Goal: Information Seeking & Learning: Learn about a topic

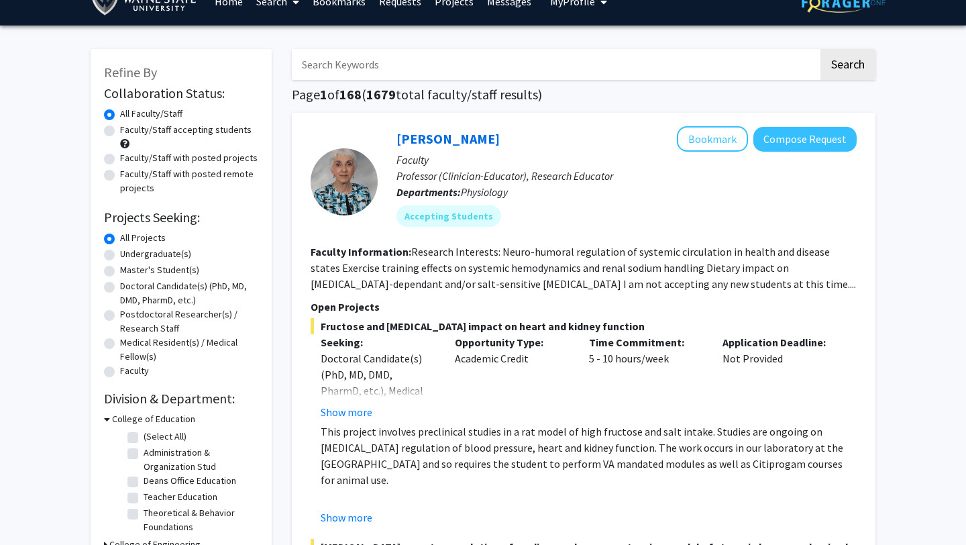
scroll to position [23, 0]
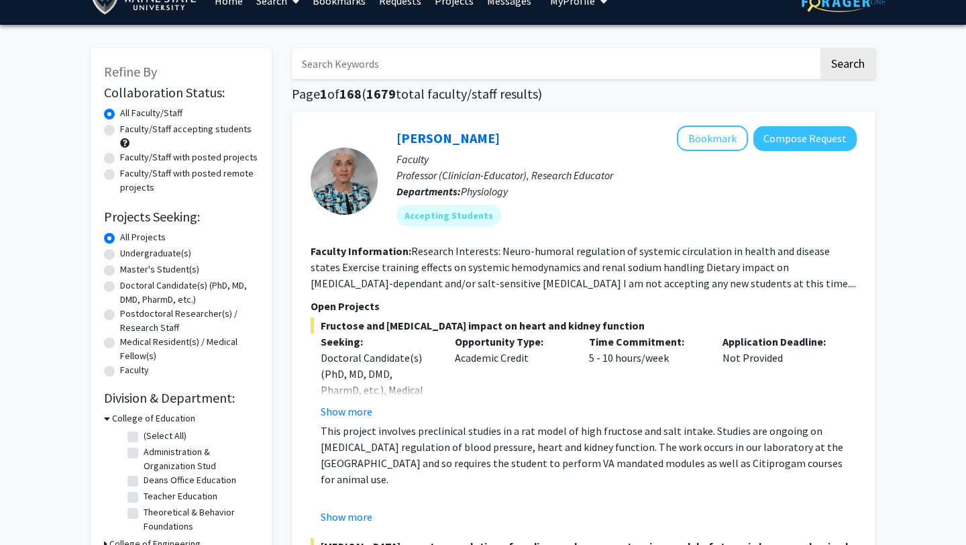
click at [120, 287] on label "Doctoral Candidate(s) (PhD, MD, DMD, PharmD, etc.)" at bounding box center [189, 292] width 138 height 28
click at [120, 287] on input "Doctoral Candidate(s) (PhD, MD, DMD, PharmD, etc.)" at bounding box center [124, 282] width 9 height 9
radio input "true"
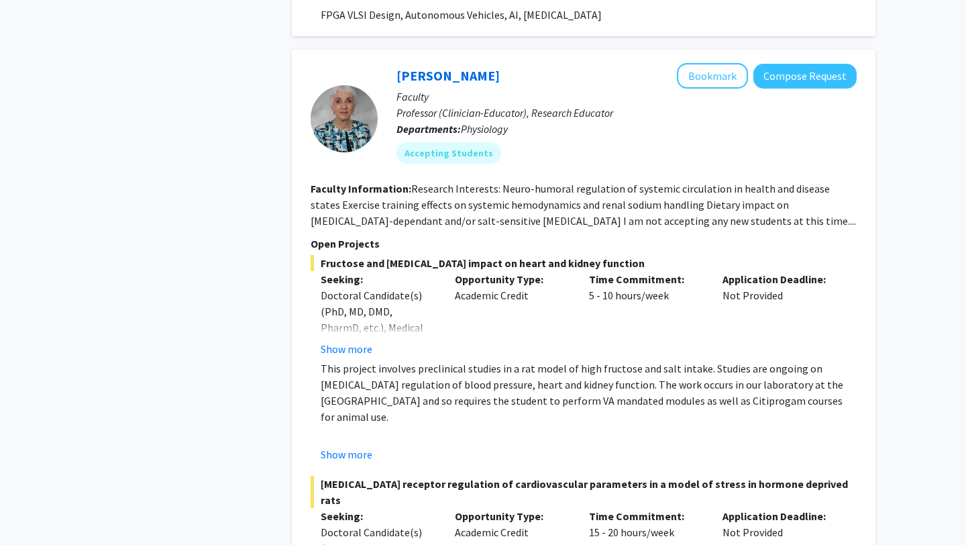
scroll to position [5019, 0]
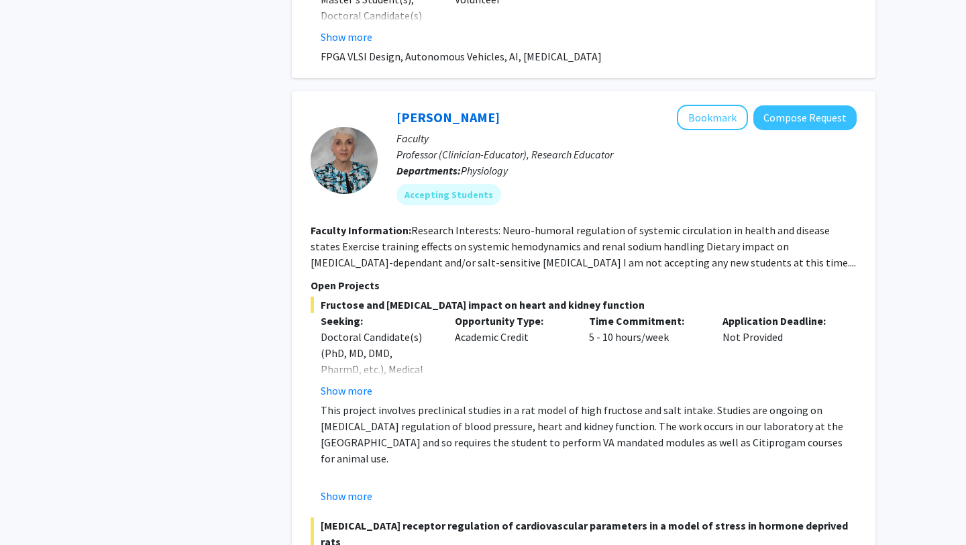
click at [582, 223] on fg-read-more "Research Interests: Neuro-humoral regulation of systemic circulation in health …" at bounding box center [583, 246] width 545 height 46
click at [654, 223] on fg-read-more "Research Interests: Neuro-humoral regulation of systemic circulation in health …" at bounding box center [583, 246] width 545 height 46
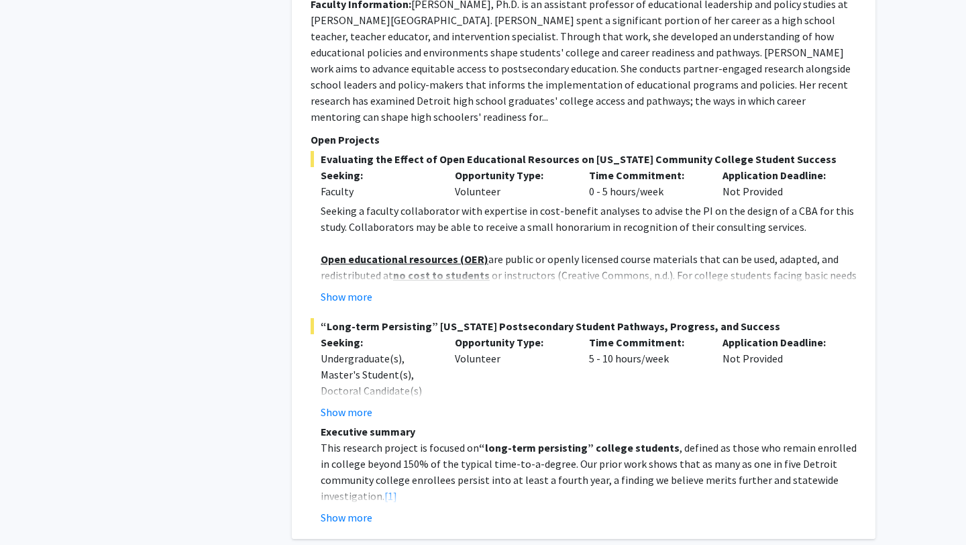
scroll to position [5908, 0]
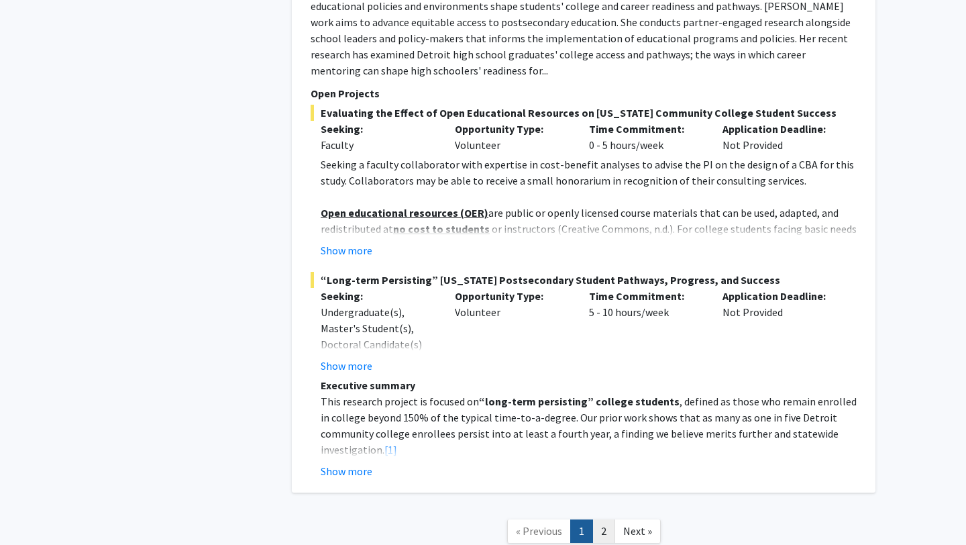
click at [600, 519] on link "2" at bounding box center [603, 530] width 23 height 23
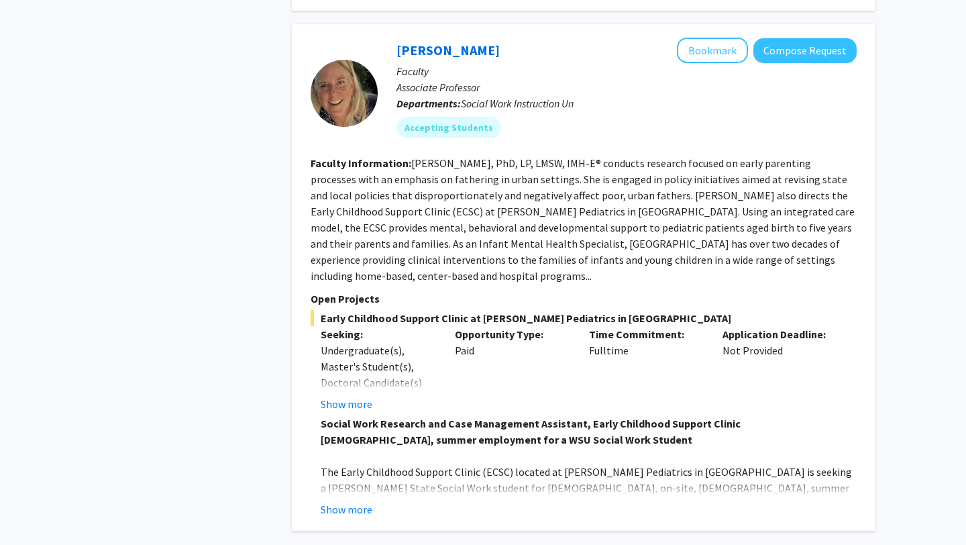
scroll to position [733, 0]
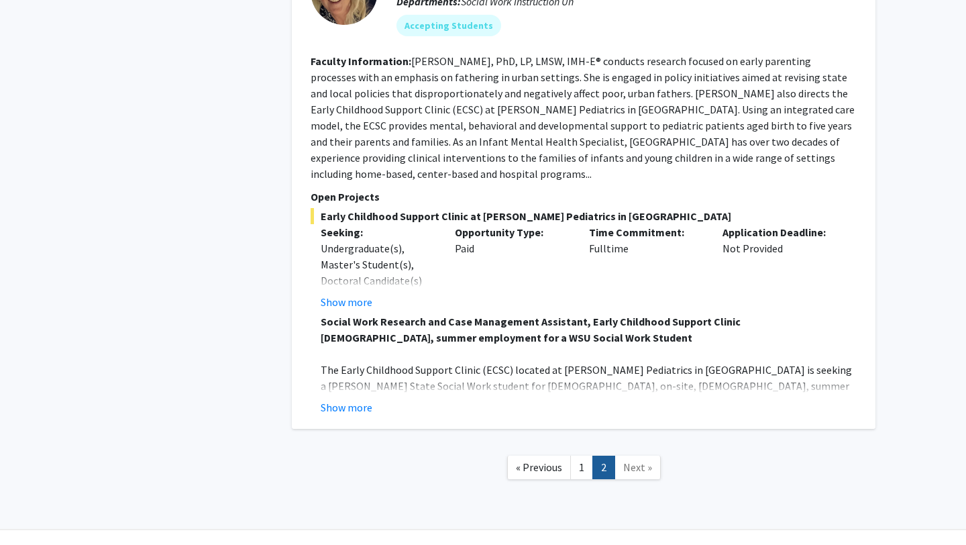
click at [639, 456] on link "Next »" at bounding box center [638, 467] width 46 height 23
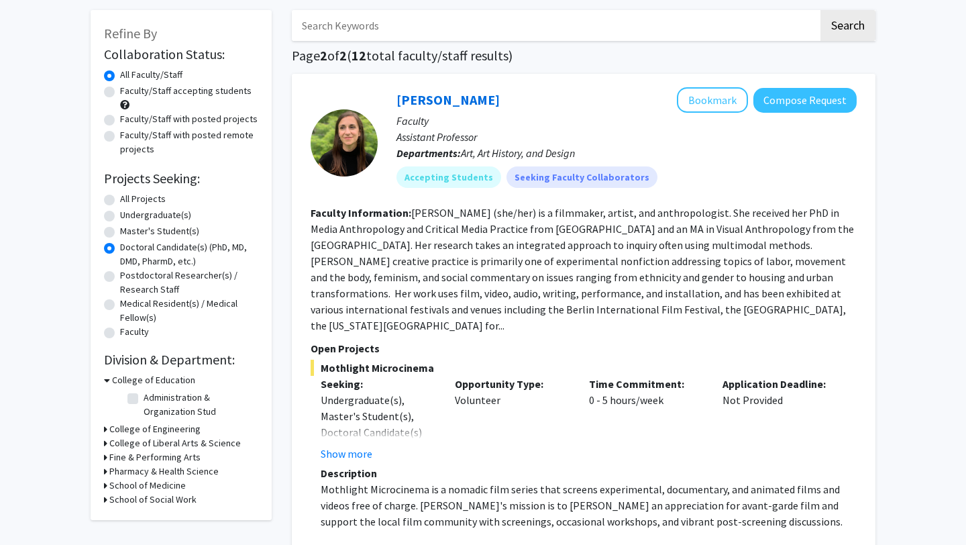
scroll to position [73, 0]
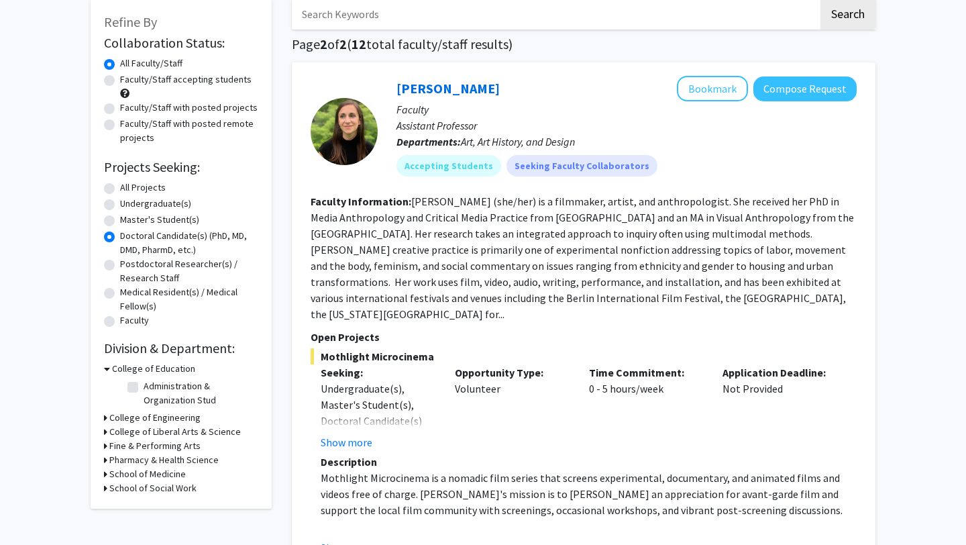
click at [120, 188] on label "All Projects" at bounding box center [143, 187] width 46 height 14
click at [120, 188] on input "All Projects" at bounding box center [124, 184] width 9 height 9
radio input "true"
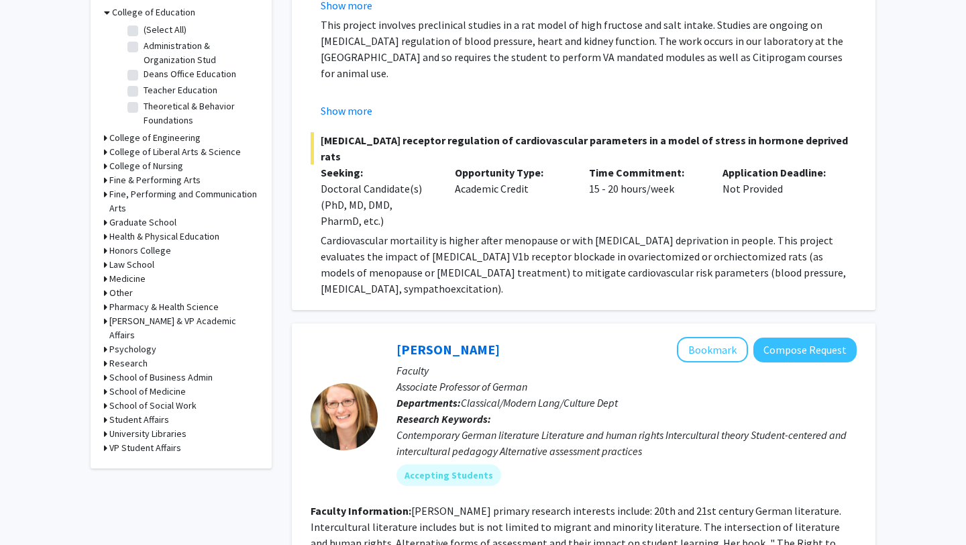
scroll to position [486, 0]
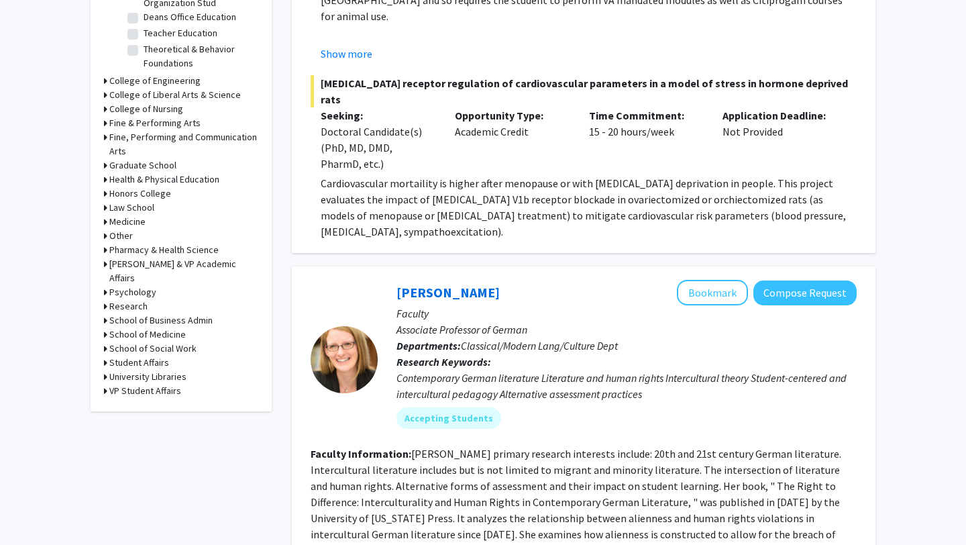
click at [106, 327] on icon at bounding box center [105, 334] width 3 height 14
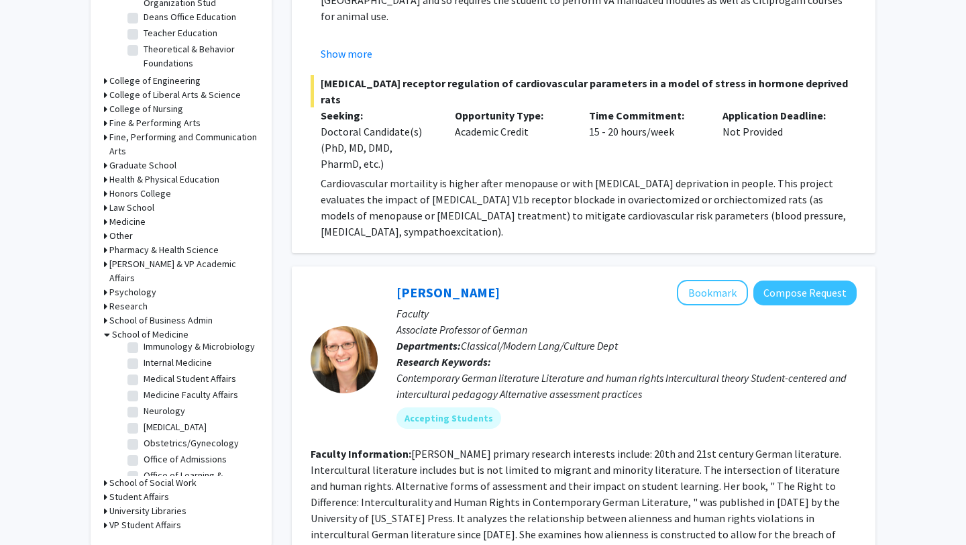
scroll to position [149, 0]
click at [144, 433] on label "Obstetrics/Gynecology" at bounding box center [191, 440] width 95 height 14
click at [144, 433] on input "Obstetrics/Gynecology" at bounding box center [148, 437] width 9 height 9
checkbox input "true"
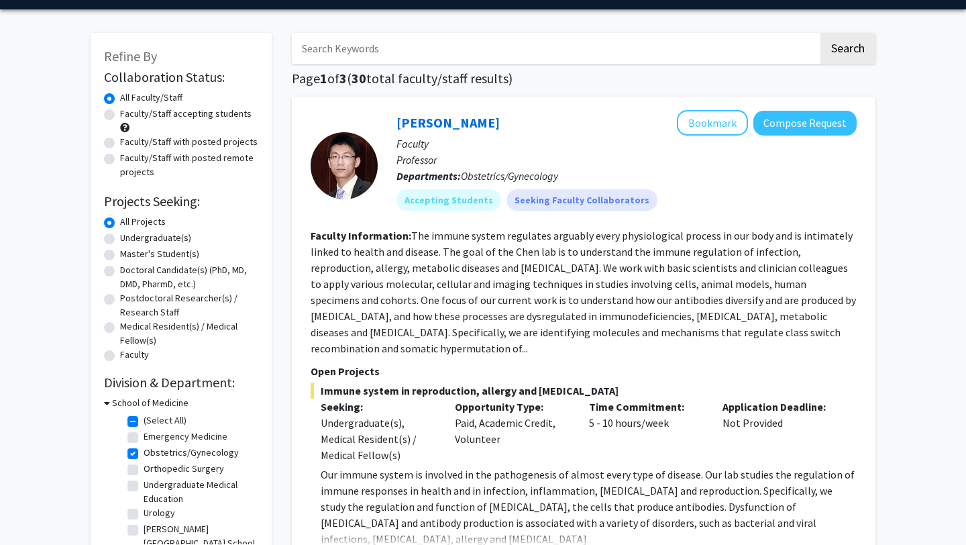
scroll to position [45, 0]
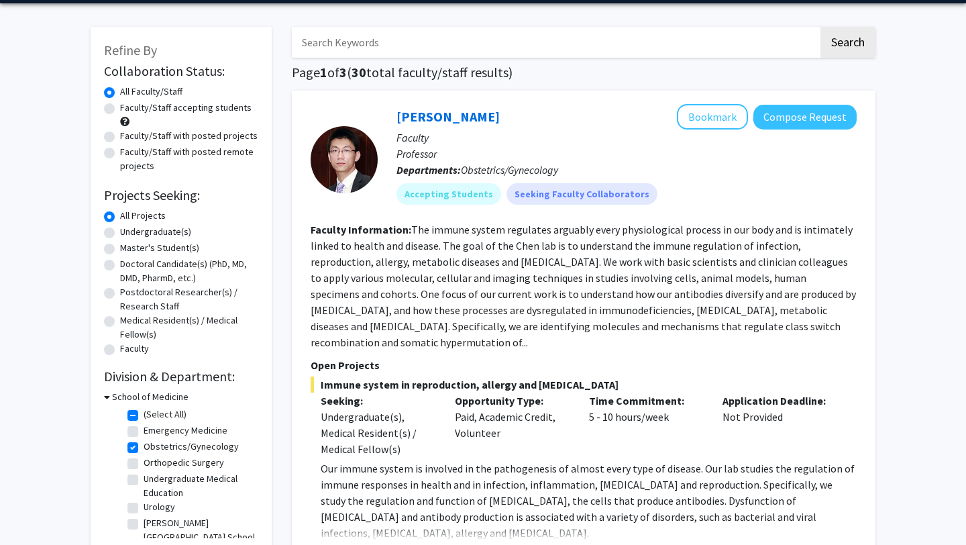
click at [802, 325] on fg-read-more "The immune system regulates arguably every physiological process in our body an…" at bounding box center [583, 286] width 545 height 126
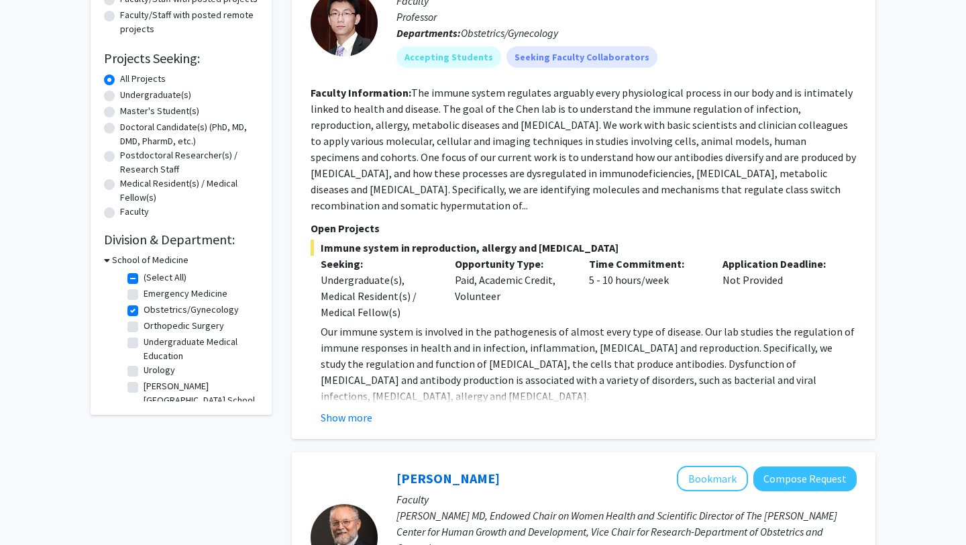
scroll to position [184, 0]
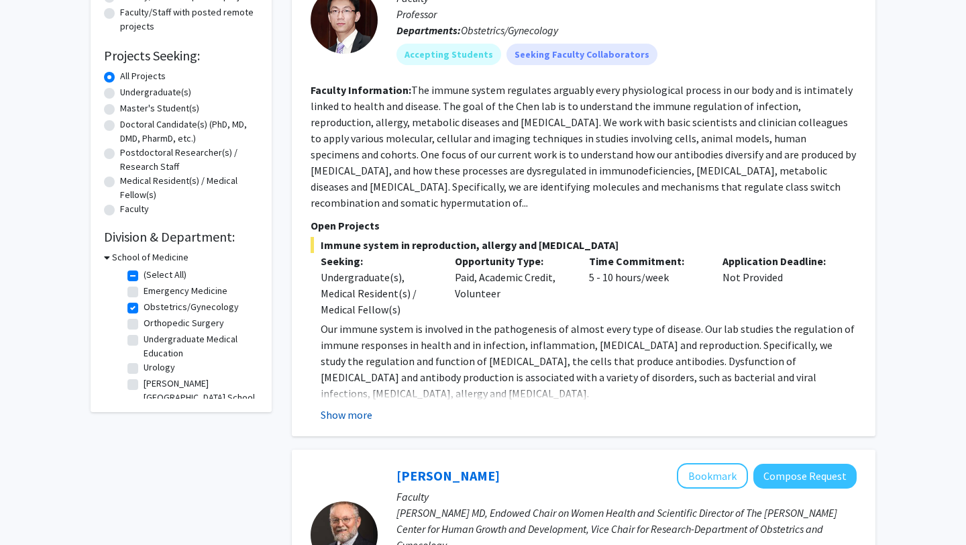
click at [358, 407] on button "Show more" at bounding box center [347, 415] width 52 height 16
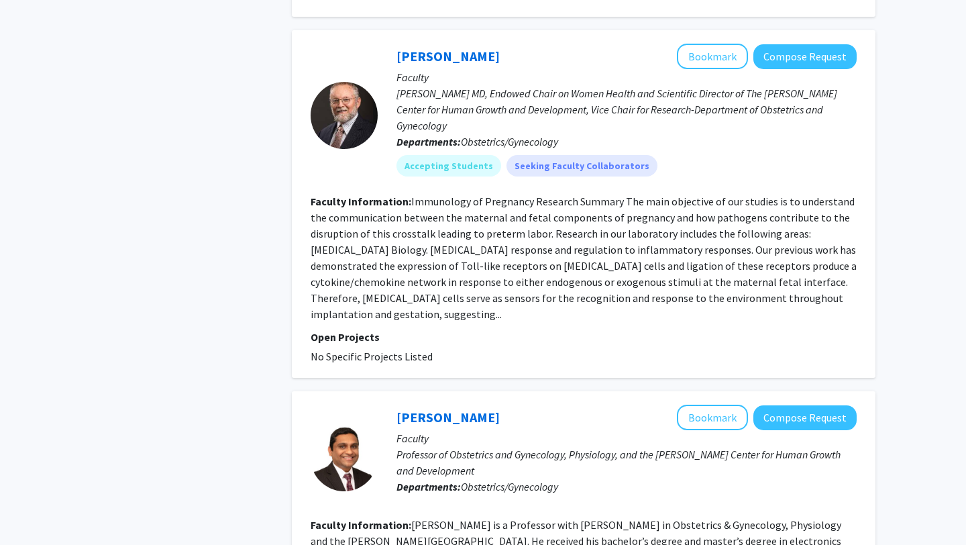
scroll to position [1007, 0]
click at [351, 282] on fg-read-more "Immunology of Pregnancy Research Summary The main objective of our studies is t…" at bounding box center [584, 257] width 546 height 126
click at [360, 282] on fg-read-more "Immunology of Pregnancy Research Summary The main objective of our studies is t…" at bounding box center [584, 257] width 546 height 126
click at [393, 349] on span "No Specific Projects Listed" at bounding box center [372, 355] width 122 height 13
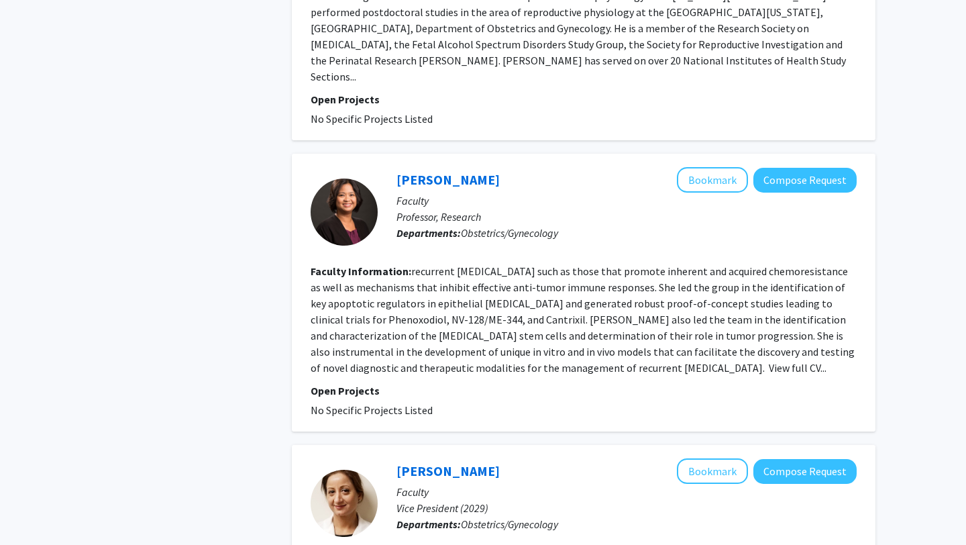
scroll to position [1584, 0]
click at [682, 305] on fg-read-more "recurrent ovarian cancer such as those that promote inherent and acquired chemo…" at bounding box center [583, 319] width 544 height 110
click at [649, 307] on fg-read-more "recurrent ovarian cancer such as those that promote inherent and acquired chemo…" at bounding box center [583, 319] width 544 height 110
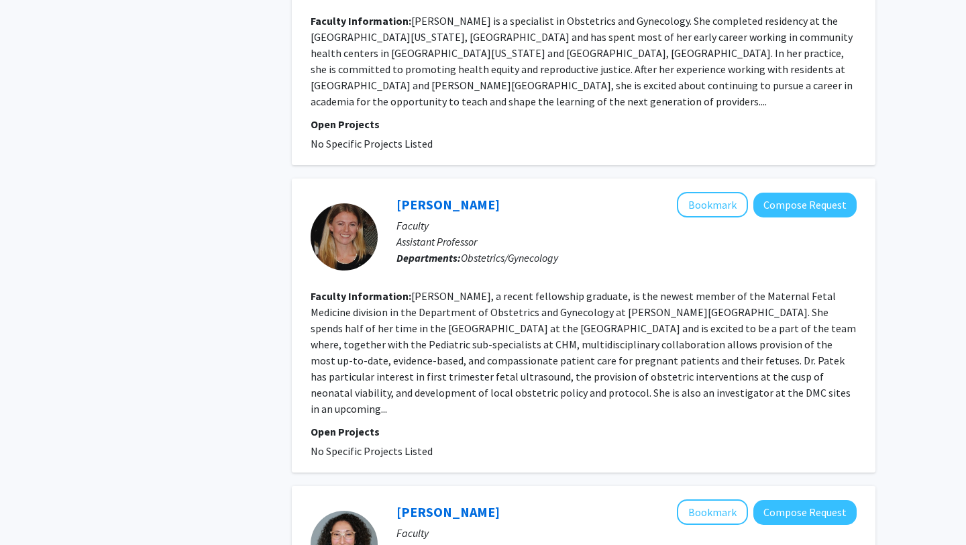
scroll to position [2449, 0]
click at [735, 315] on fg-read-more "Dr. Kara Patek, a recent fellowship graduate, is the newest member of the Mater…" at bounding box center [583, 351] width 545 height 126
click at [739, 319] on section "Faculty Information: Dr. Kara Patek, a recent fellowship graduate, is the newes…" at bounding box center [584, 351] width 546 height 129
click at [429, 195] on link "Kara Patek" at bounding box center [447, 203] width 103 height 17
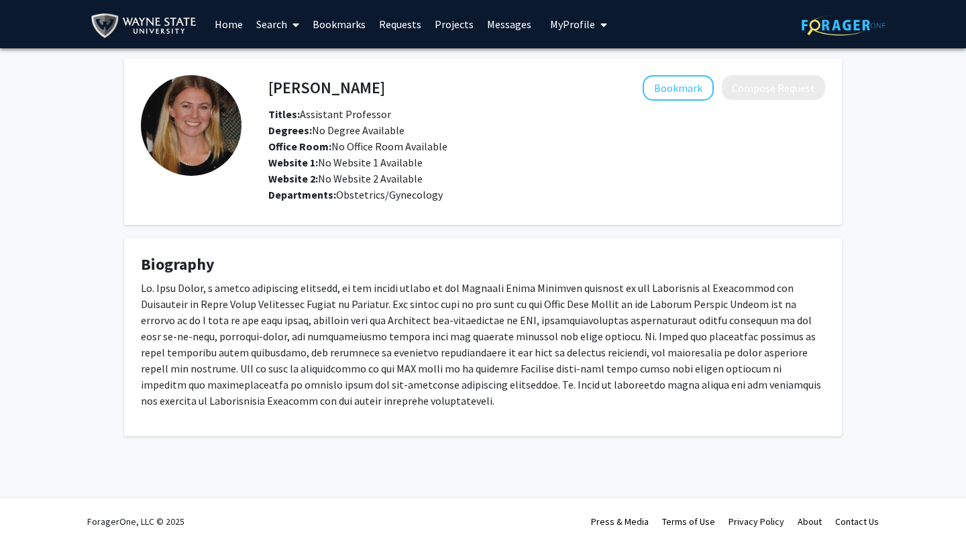
click at [203, 131] on img at bounding box center [191, 125] width 101 height 101
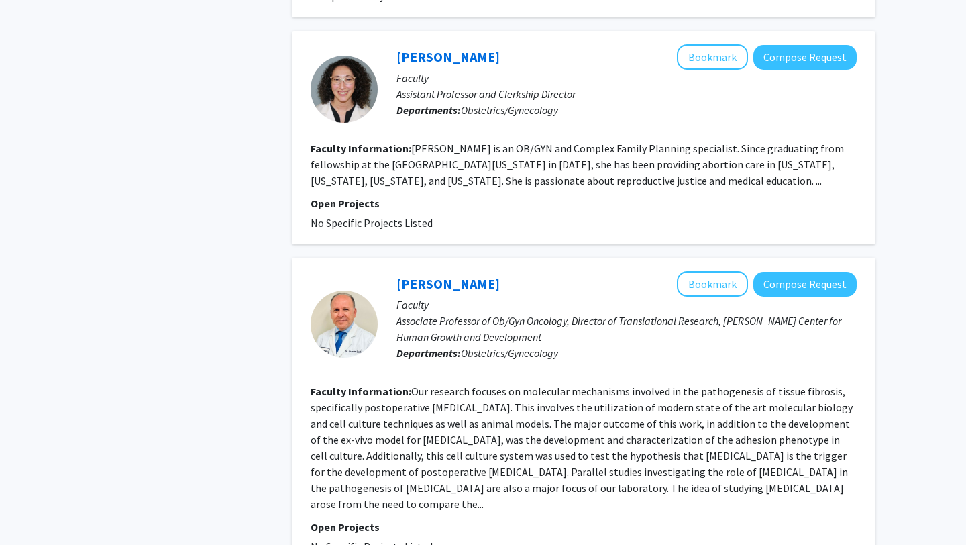
scroll to position [2512, 0]
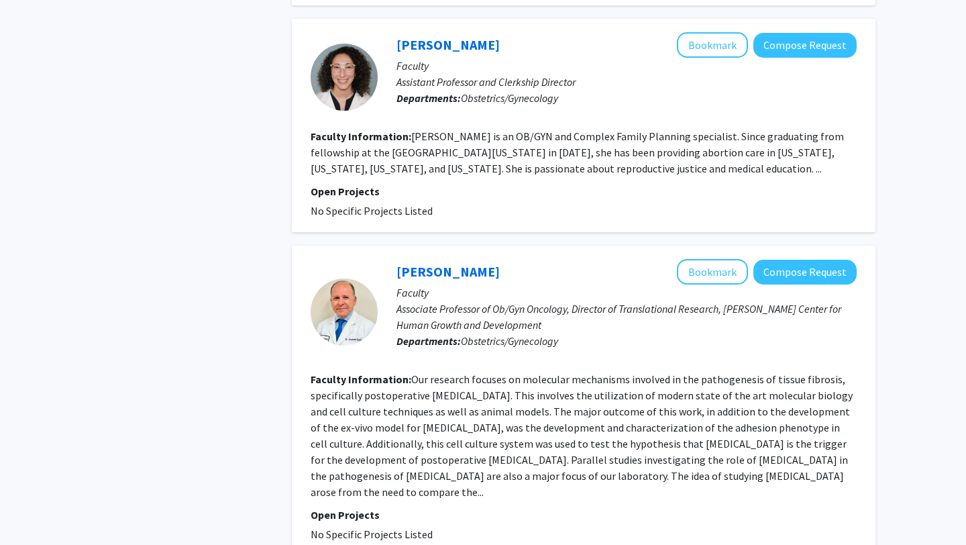
click at [478, 380] on fg-read-more "Our research focuses on molecular mechanisms involved in the pathogenesis of ti…" at bounding box center [582, 435] width 542 height 126
click at [580, 387] on fg-search-faculty "Ghassan Saed Bookmark Compose Request Faculty Associate Professor of Ob/Gyn Onc…" at bounding box center [584, 400] width 546 height 283
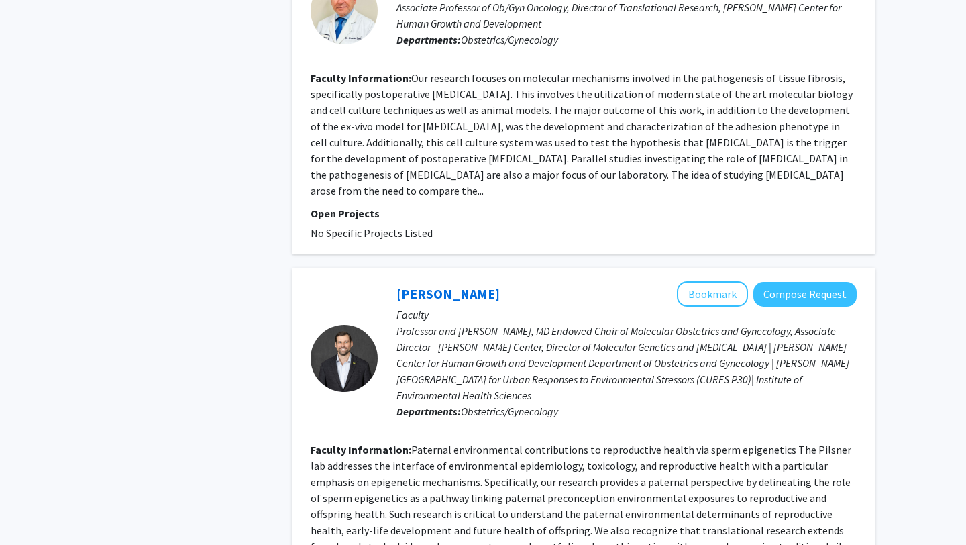
scroll to position [2841, 0]
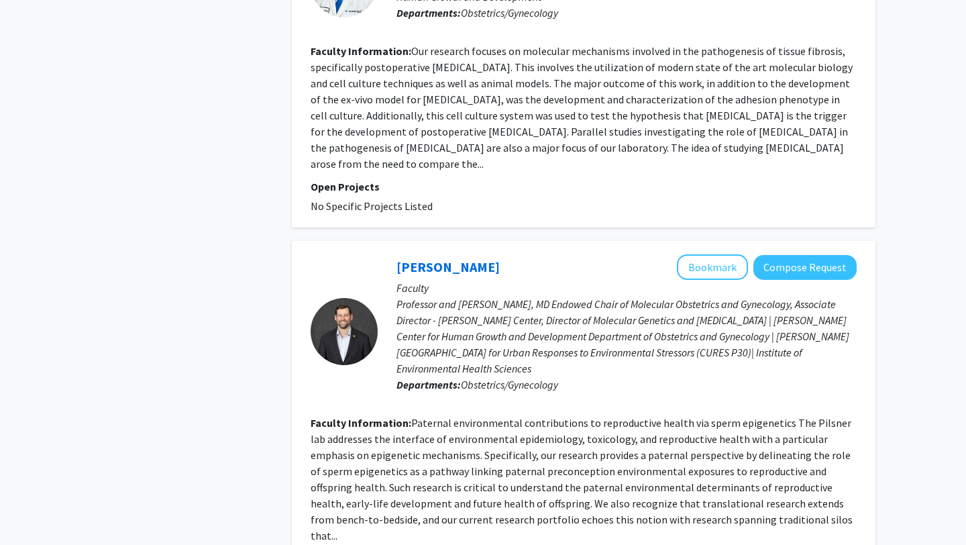
click at [749, 416] on fg-read-more "Paternal environmental contributions to reproductive health via sperm epigeneti…" at bounding box center [582, 479] width 542 height 126
click at [358, 298] on div at bounding box center [344, 331] width 67 height 67
click at [445, 258] on link "Richard Pilsner" at bounding box center [447, 266] width 103 height 17
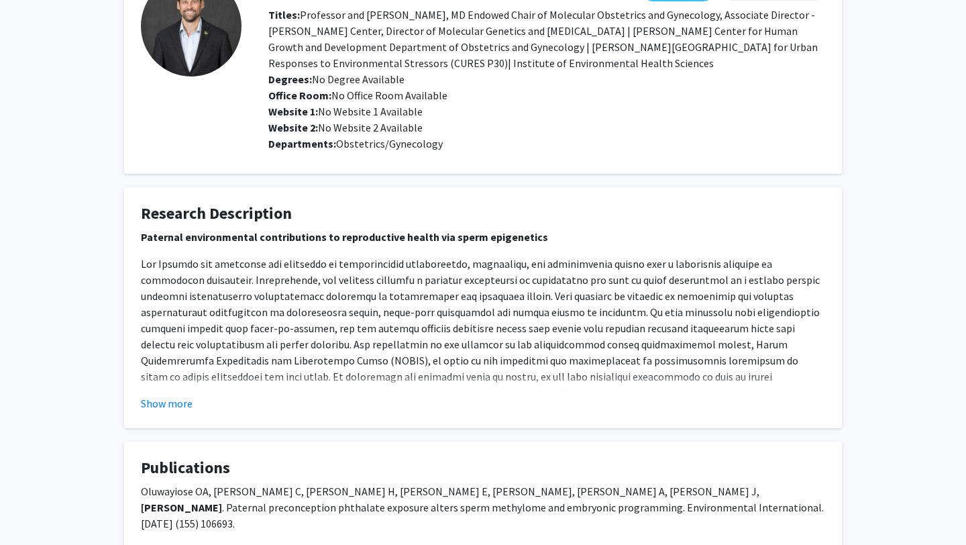
scroll to position [100, 0]
click at [170, 403] on button "Show more" at bounding box center [167, 402] width 52 height 16
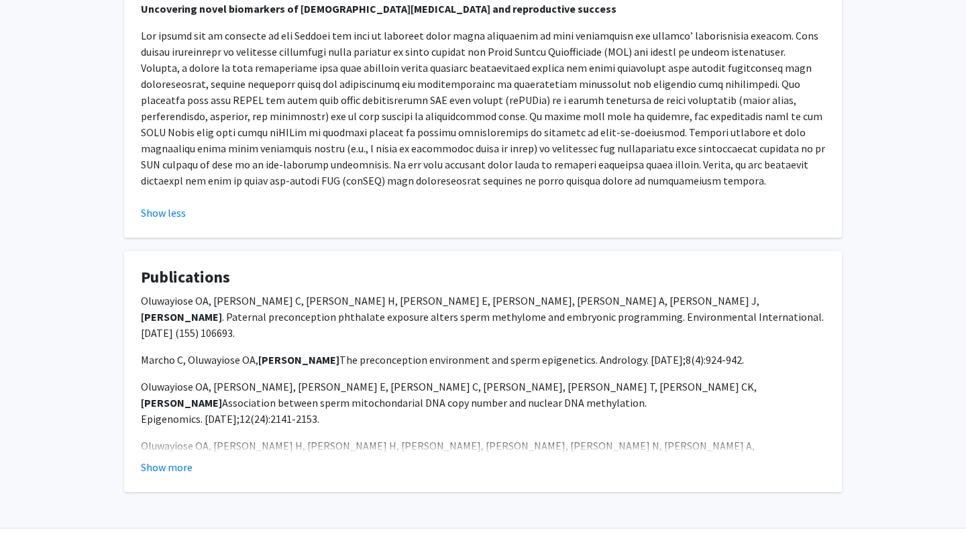
scroll to position [572, 0]
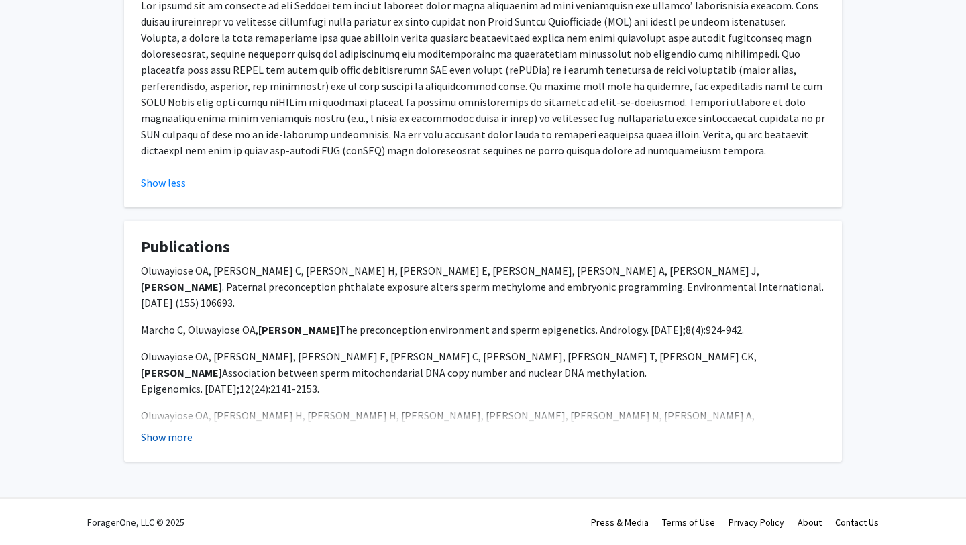
click at [182, 438] on button "Show more" at bounding box center [167, 437] width 52 height 16
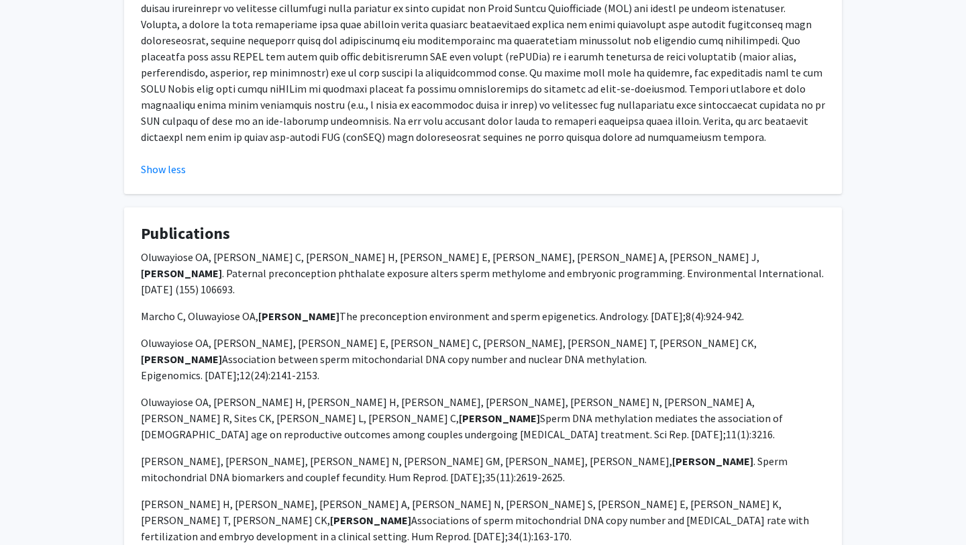
scroll to position [575, 0]
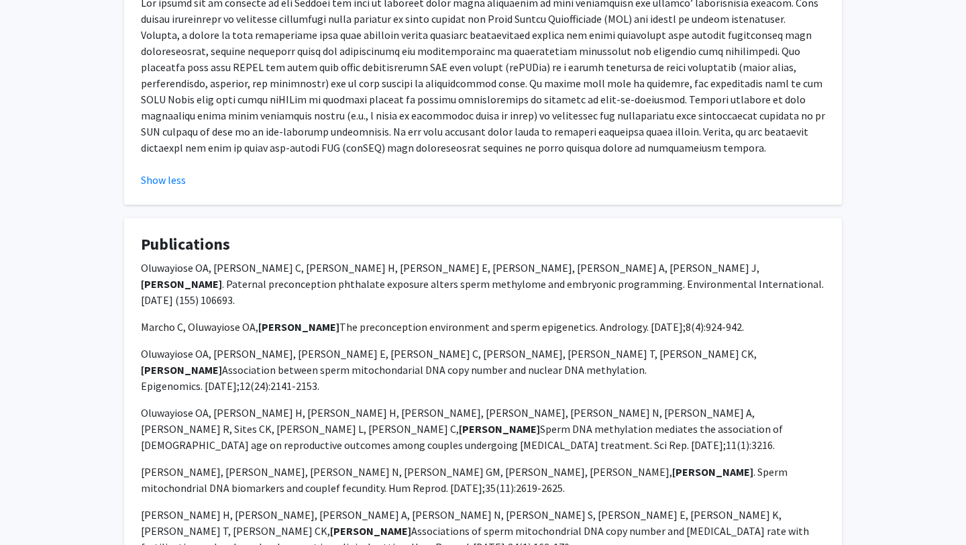
drag, startPoint x: 565, startPoint y: 285, endPoint x: 140, endPoint y: 274, distance: 424.8
click at [140, 274] on fg-card "Publications Oluwayiose OA, Marcho C, Wu H, Houle E, Krawetz SA, Suvorov A, Mag…" at bounding box center [483, 550] width 718 height 665
copy p "Oluwayiose OA, Marcho C, Wu H, Houle E, Krawetz SA, Suvorov A, Mager J, Pilsner…"
click at [415, 266] on p "Oluwayiose OA, Marcho C, Wu H, Houle E, Krawetz SA, Suvorov A, Mager J, Pilsner…" at bounding box center [483, 284] width 684 height 48
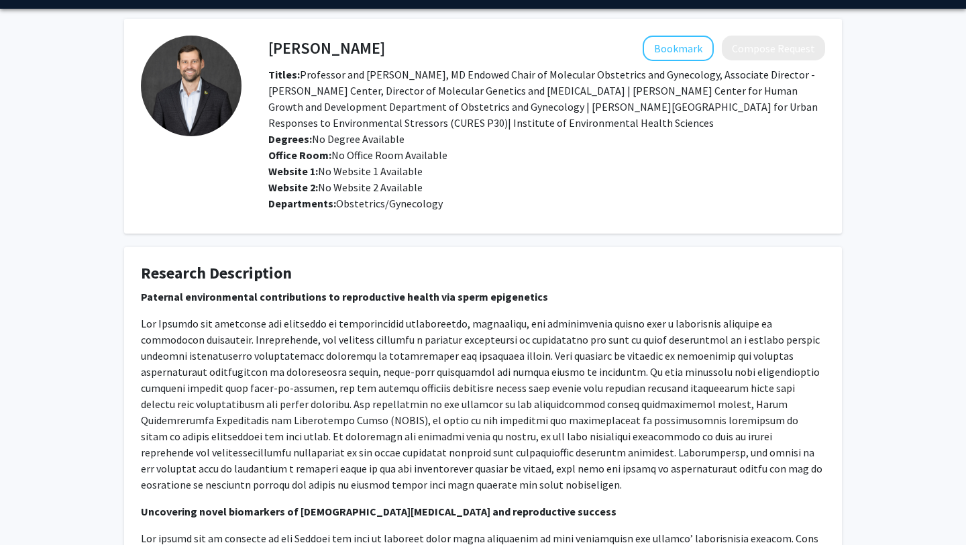
scroll to position [11, 0]
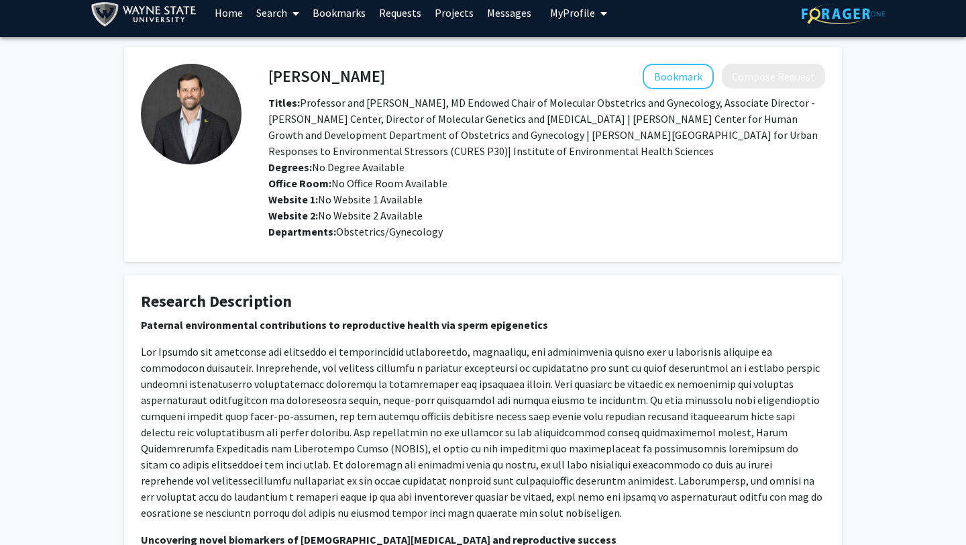
click at [196, 111] on img at bounding box center [191, 114] width 101 height 101
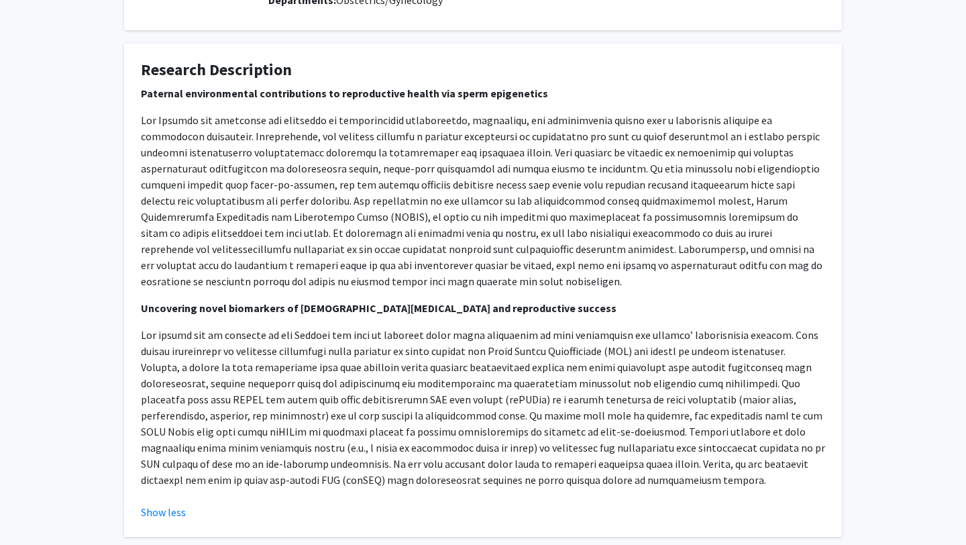
scroll to position [242, 0]
drag, startPoint x: 206, startPoint y: 121, endPoint x: 142, endPoint y: 121, distance: 64.4
click at [142, 121] on p at bounding box center [483, 201] width 684 height 177
copy p "The Pilsner lab"
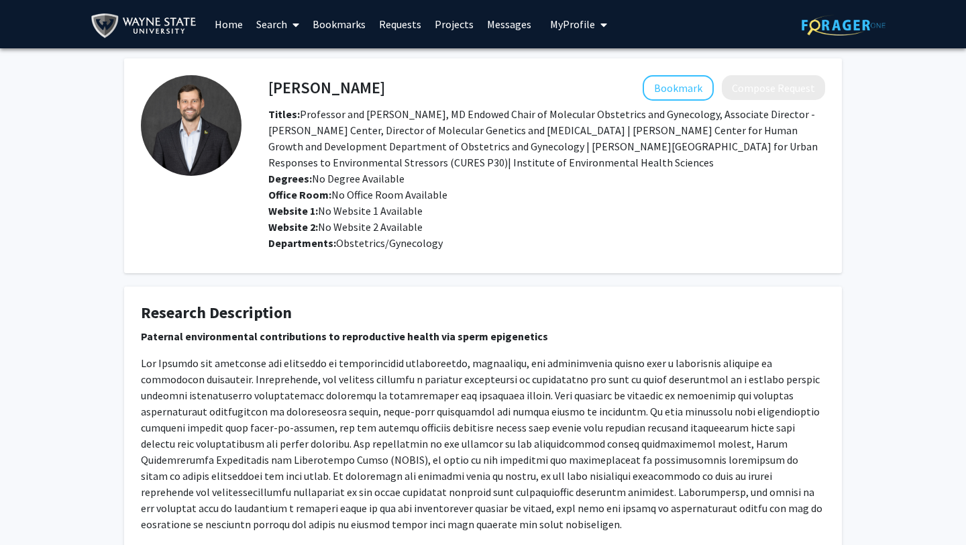
click at [592, 323] on fg-card-title "Research Description" at bounding box center [483, 315] width 684 height 25
click at [413, 166] on span "Titles: Professor and Robert J Sokol, MD Endowed Chair of Molecular Obstetrics …" at bounding box center [542, 138] width 549 height 62
click at [344, 84] on h4 "Richard Pilsner" at bounding box center [326, 87] width 117 height 25
click at [402, 24] on link "Requests" at bounding box center [400, 24] width 56 height 47
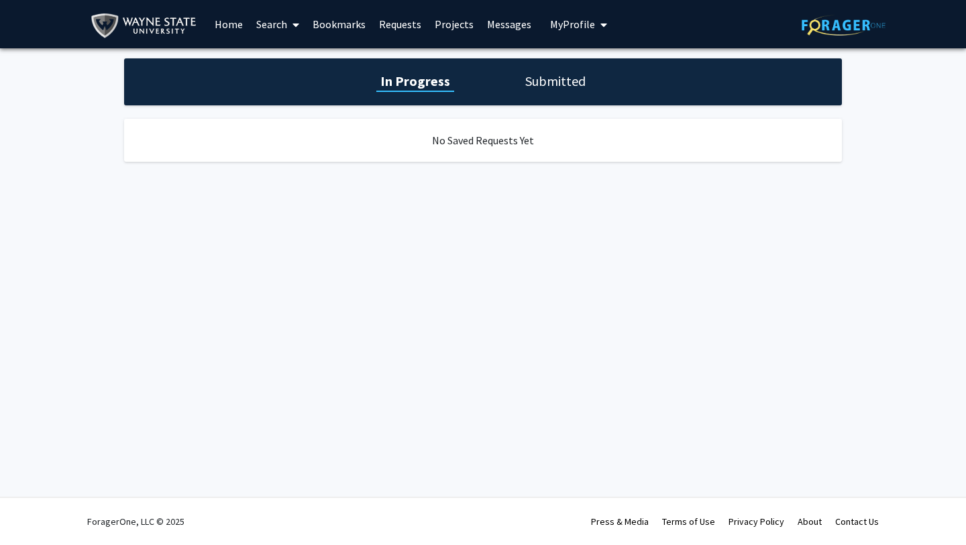
click at [543, 87] on h1 "Submitted" at bounding box center [555, 81] width 68 height 19
click at [340, 20] on link "Bookmarks" at bounding box center [339, 24] width 66 height 47
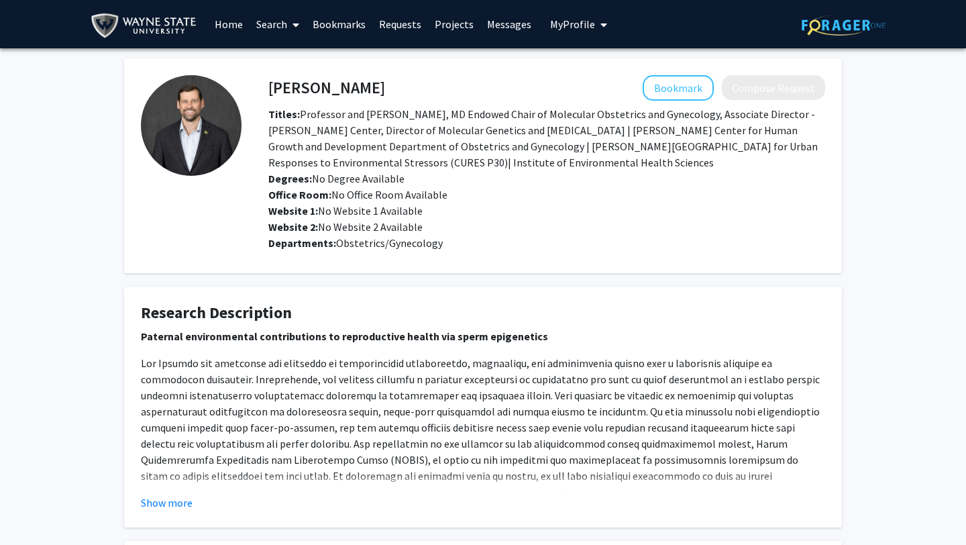
click at [303, 91] on h4 "Richard Pilsner" at bounding box center [326, 87] width 117 height 25
click at [303, 133] on span "Titles: Professor and Robert J Sokol, MD Endowed Chair of Molecular Obstetrics …" at bounding box center [542, 138] width 549 height 62
click at [339, 190] on span "Office Room: No Office Room Available" at bounding box center [357, 194] width 179 height 13
click at [677, 83] on button "Bookmark" at bounding box center [678, 87] width 71 height 25
click at [568, 26] on span "My Profile" at bounding box center [572, 23] width 45 height 13
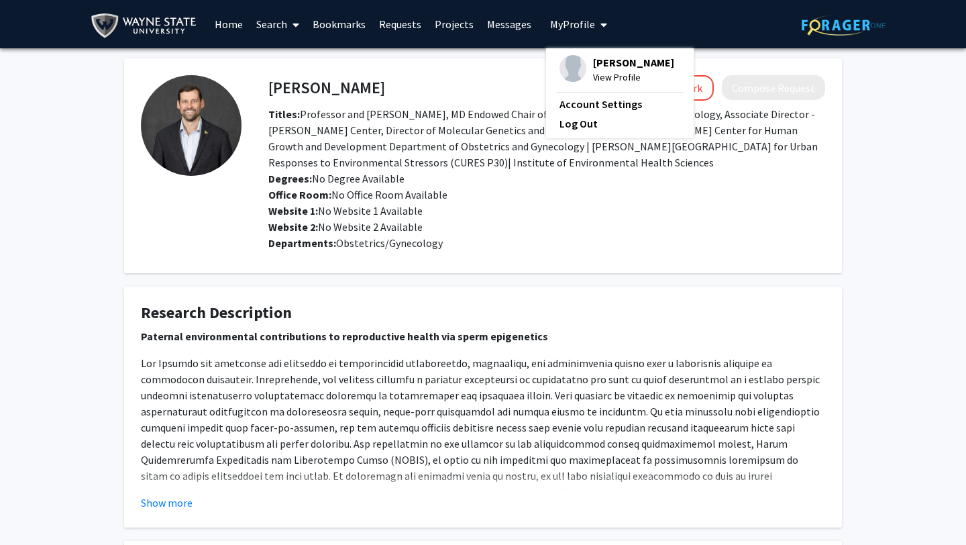
click at [593, 64] on span "[PERSON_NAME]" at bounding box center [633, 62] width 81 height 15
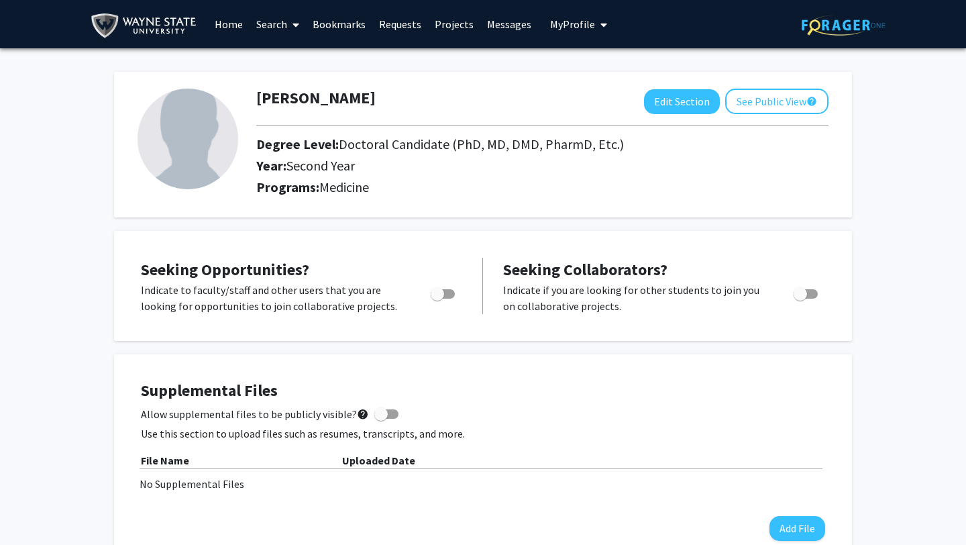
click at [180, 150] on img at bounding box center [188, 139] width 101 height 101
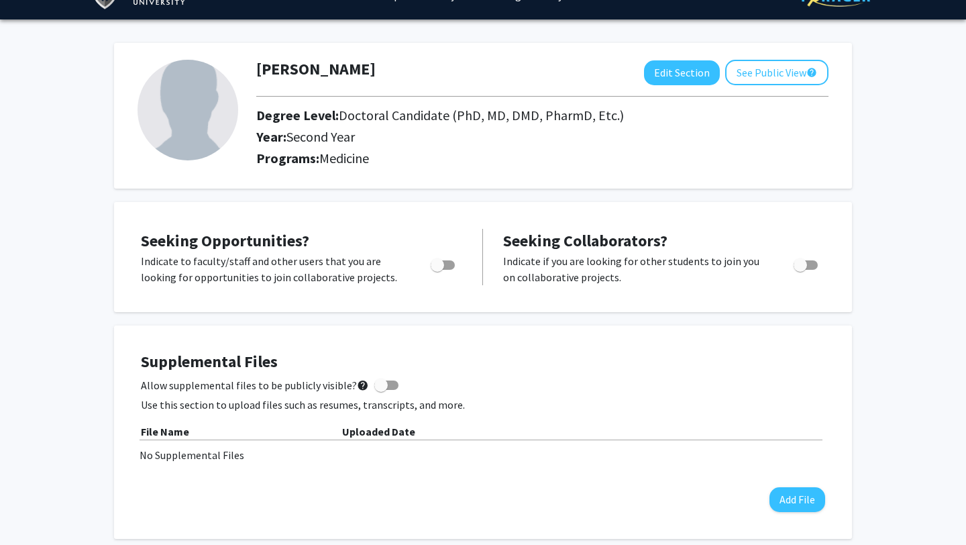
scroll to position [30, 0]
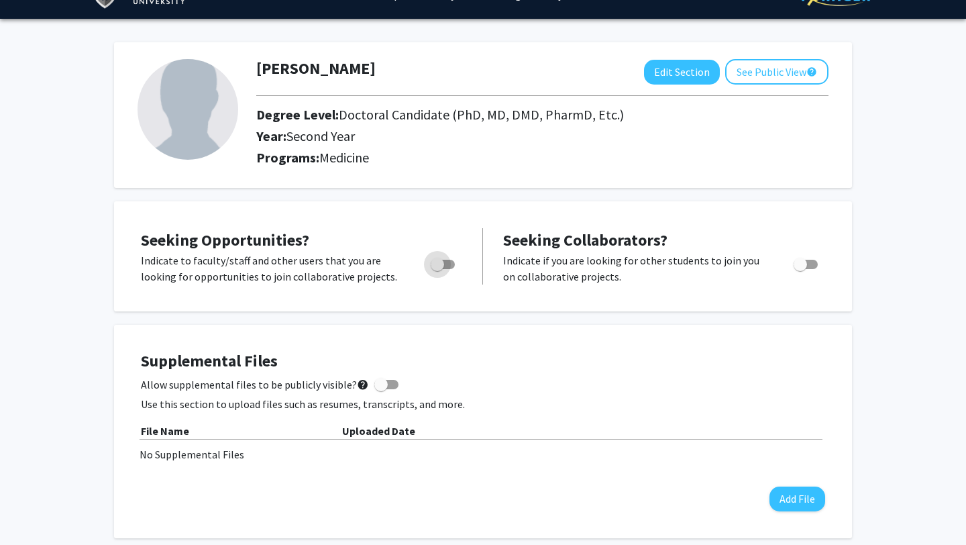
click at [439, 263] on span "Toggle" at bounding box center [437, 264] width 13 height 13
click at [437, 269] on input "Are you actively seeking opportunities?" at bounding box center [437, 269] width 1 height 1
checkbox input "true"
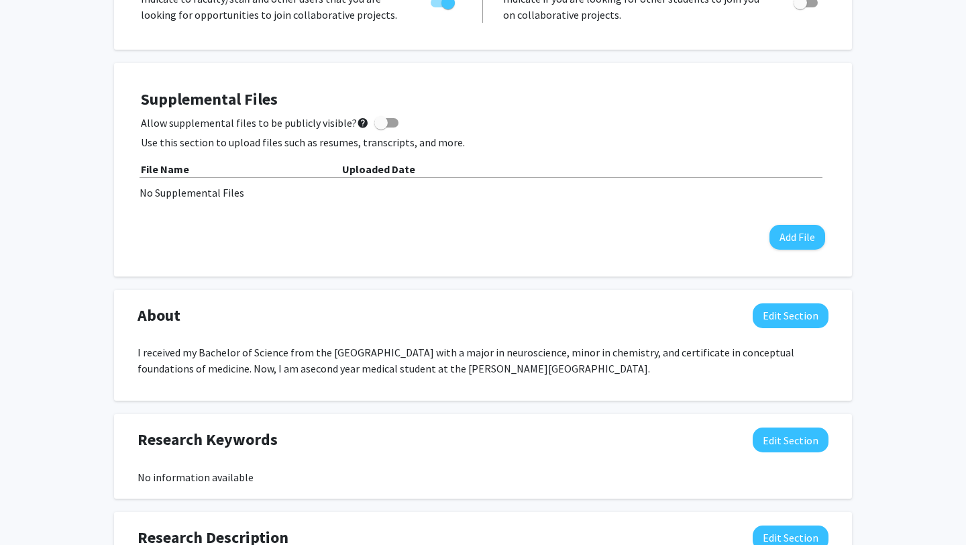
scroll to position [293, 0]
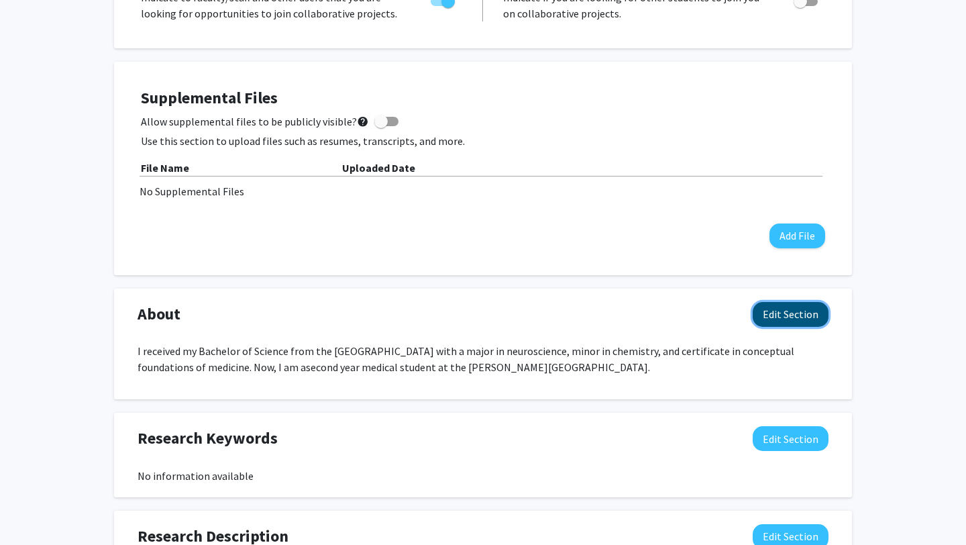
click at [807, 315] on button "Edit Section" at bounding box center [791, 314] width 76 height 25
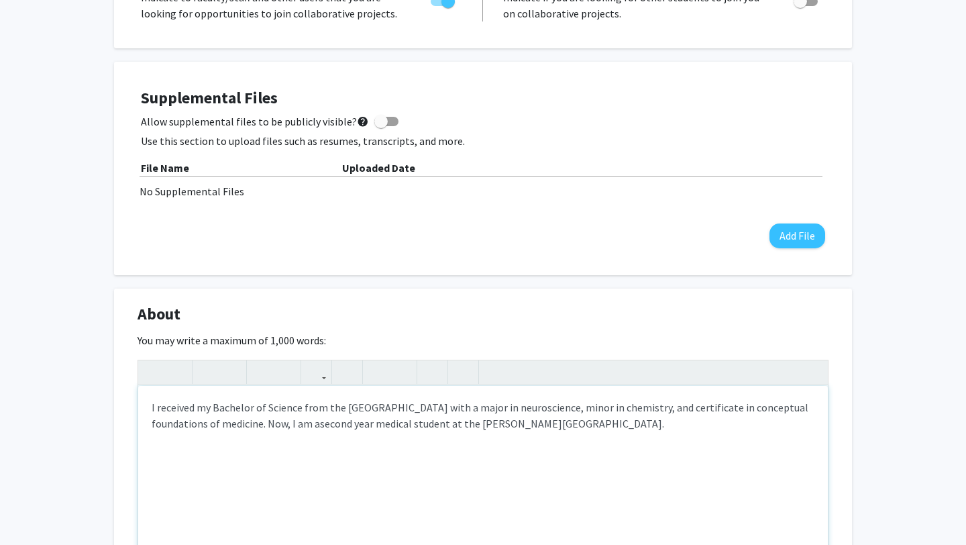
click at [290, 424] on p "I received my Bachelor of Science from the University of Pittsburgh with a majo…" at bounding box center [483, 415] width 663 height 32
click at [286, 425] on p "I received my Bachelor of Science from the University of Pittsburgh with a majo…" at bounding box center [483, 415] width 663 height 32
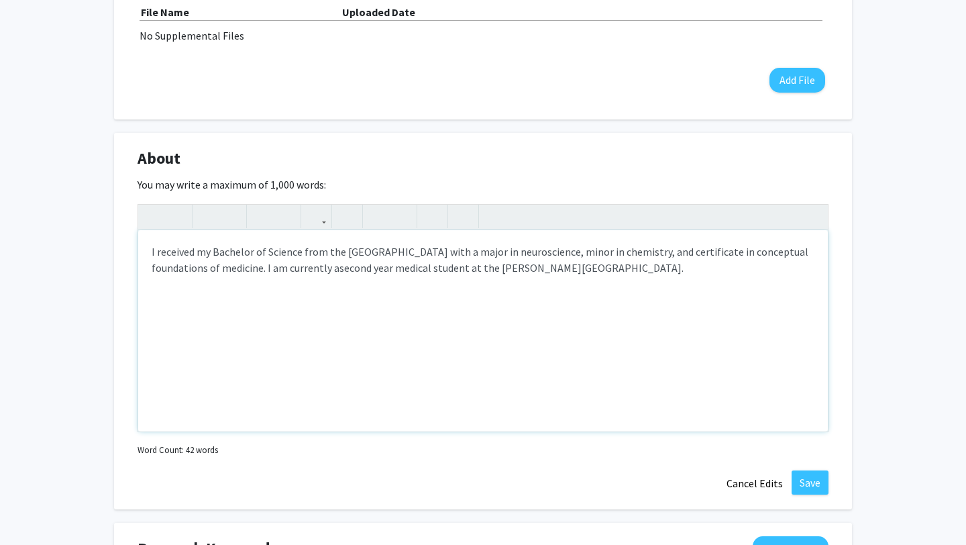
scroll to position [449, 0]
click at [684, 270] on span "second year medical student at the Wayne State University School of Medicine." at bounding box center [511, 266] width 344 height 13
click at [376, 280] on p "I received my Bachelor of Science from the University of Pittsburgh with a majo…" at bounding box center [483, 267] width 663 height 48
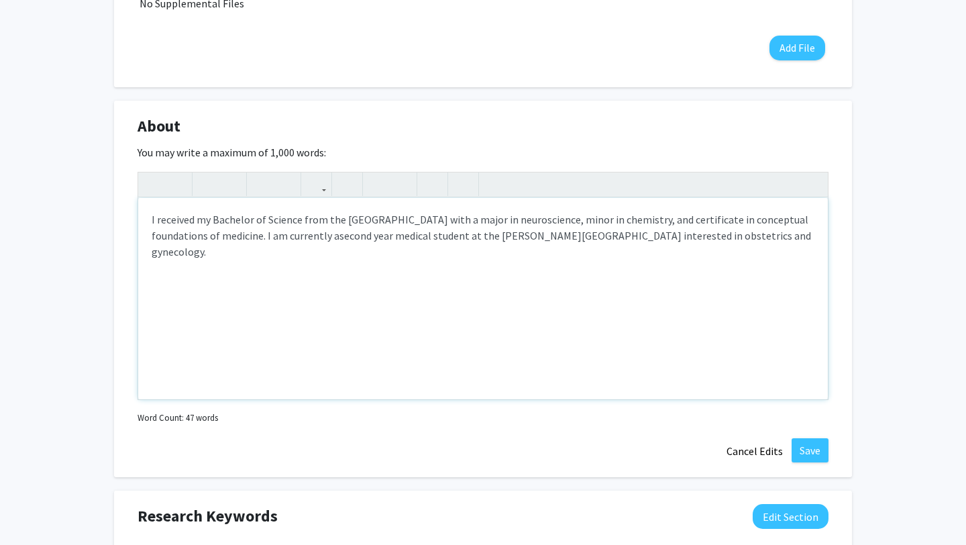
scroll to position [491, 0]
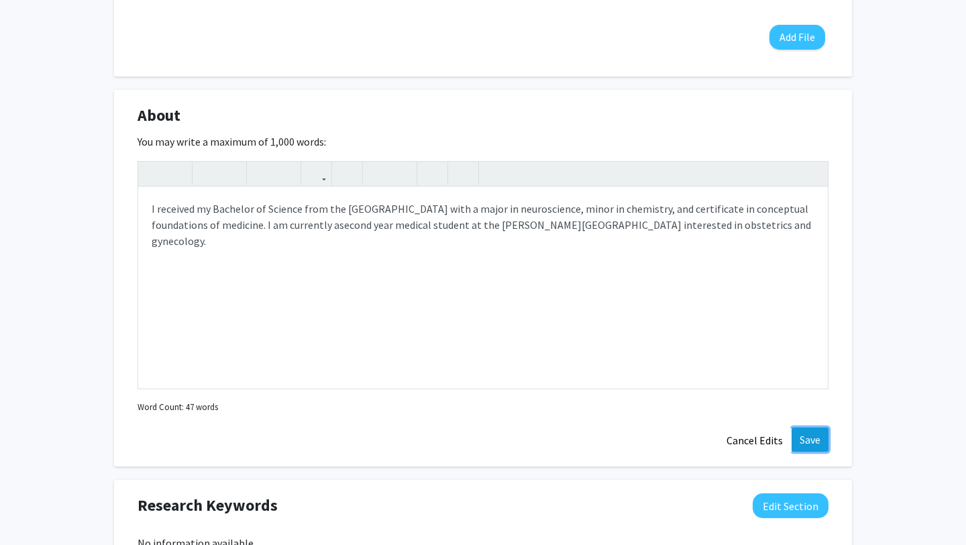
click at [810, 445] on button "Save" at bounding box center [810, 439] width 37 height 24
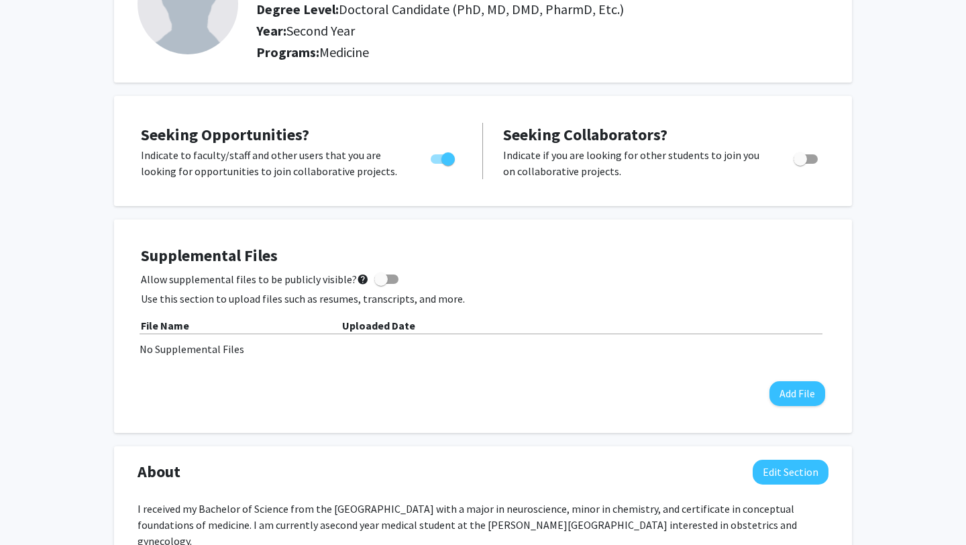
scroll to position [227, 0]
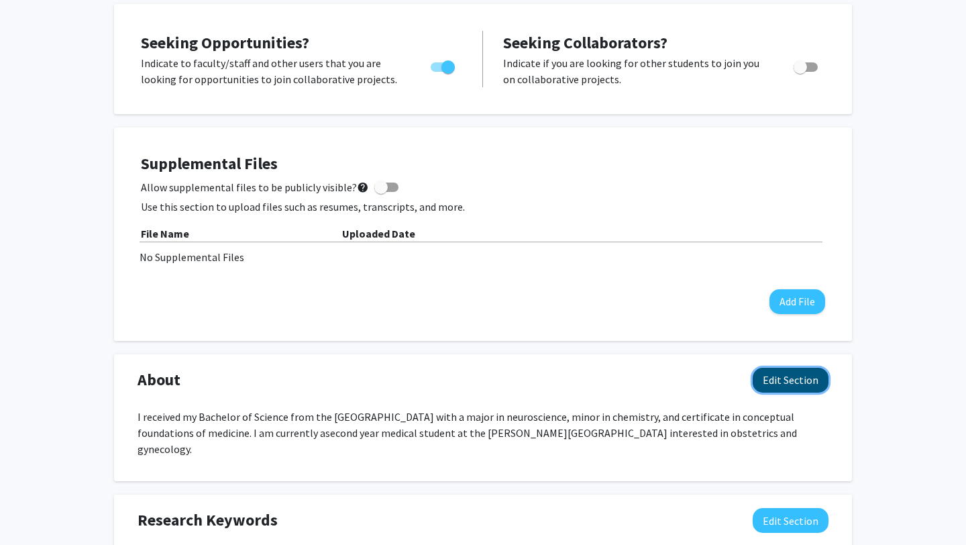
click at [786, 384] on button "Edit Section" at bounding box center [791, 380] width 76 height 25
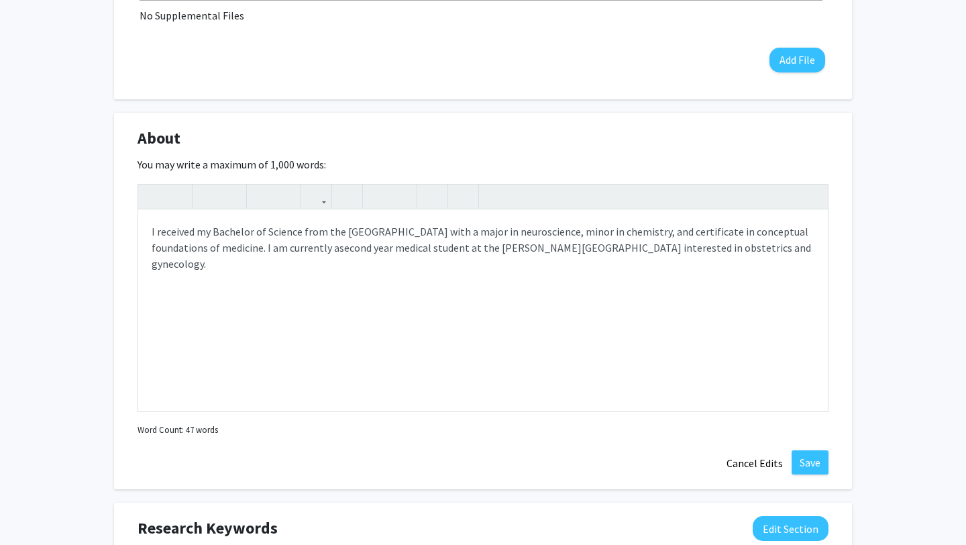
scroll to position [469, 0]
drag, startPoint x: 335, startPoint y: 252, endPoint x: 270, endPoint y: 253, distance: 64.4
click at [270, 253] on p "I received my Bachelor of Science from the University of Pittsburgh with a majo…" at bounding box center [483, 247] width 663 height 48
click at [633, 250] on span "second year medical student at the Wayne State University School of Medicine in…" at bounding box center [550, 246] width 528 height 13
type textarea "<p>I received my Bachelor of Science from the University of Pittsburgh with a m…"
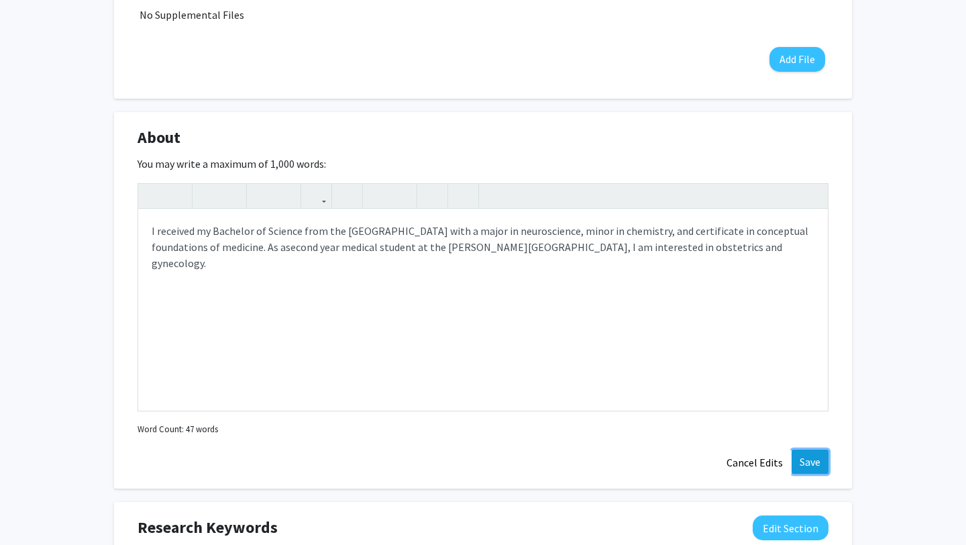
click at [814, 468] on button "Save" at bounding box center [810, 461] width 37 height 24
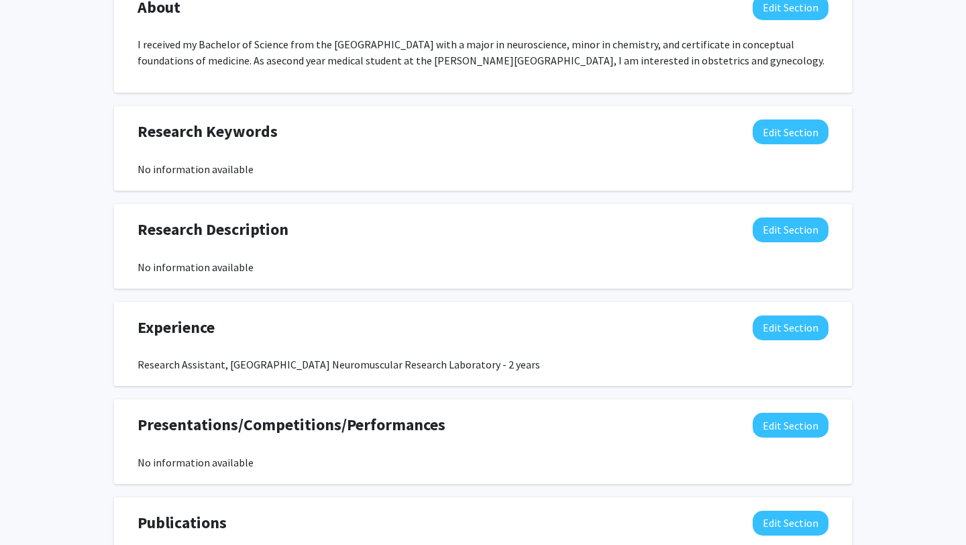
scroll to position [0, 0]
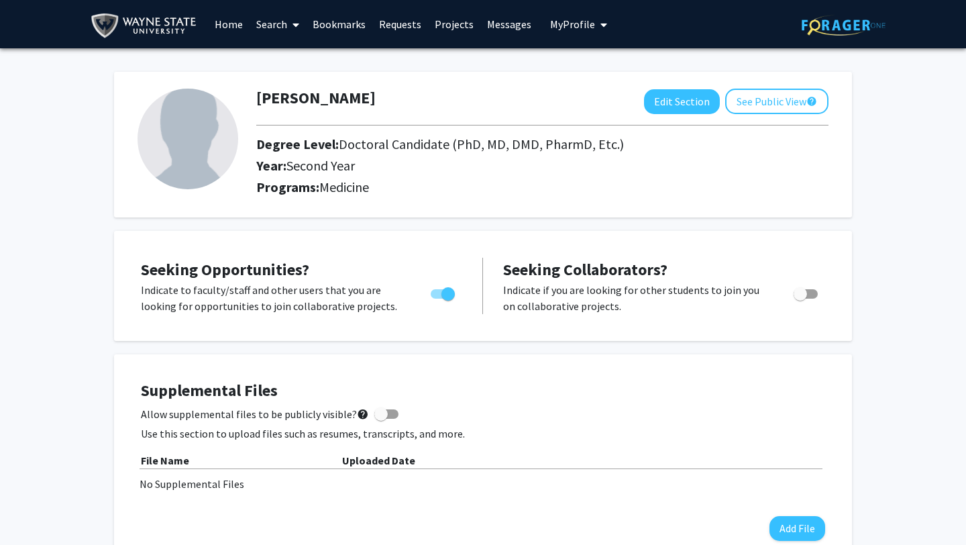
click at [268, 24] on link "Search" at bounding box center [278, 24] width 56 height 47
click at [293, 62] on span "Faculty/Staff" at bounding box center [299, 61] width 99 height 27
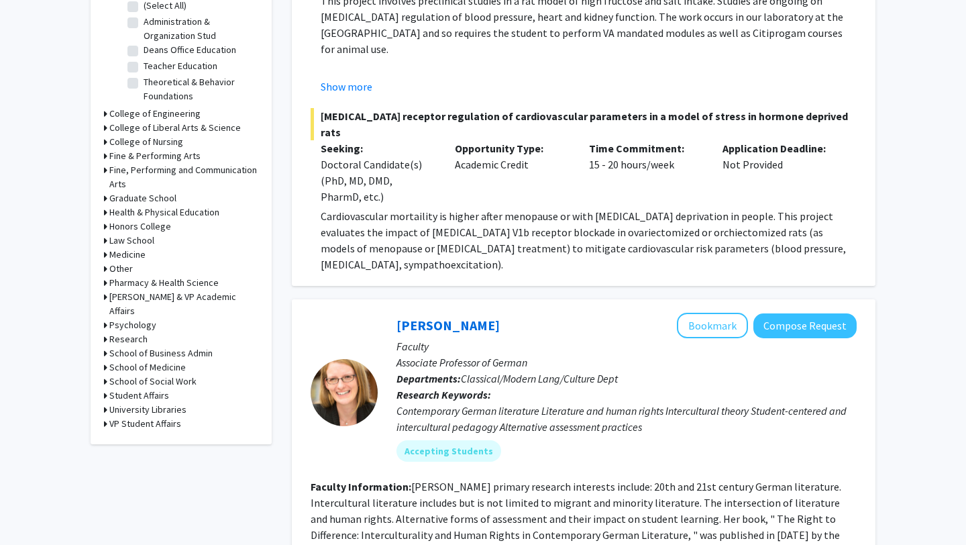
scroll to position [456, 0]
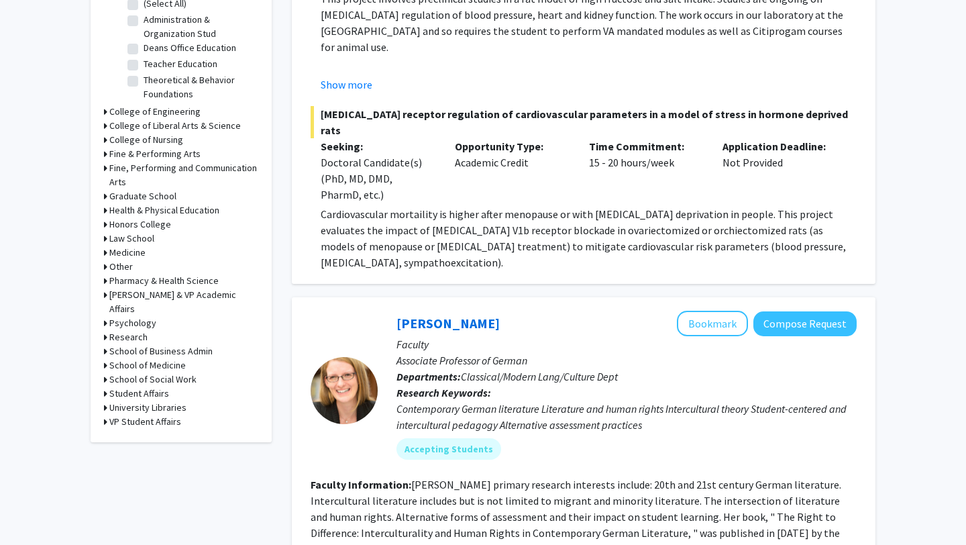
click at [105, 358] on icon at bounding box center [105, 365] width 3 height 14
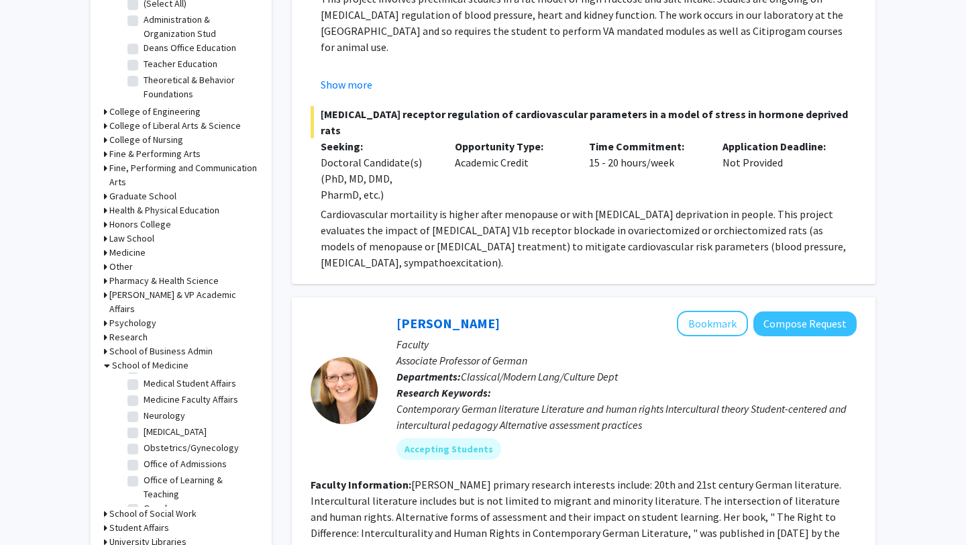
scroll to position [175, 0]
click at [144, 438] on label "Obstetrics/Gynecology" at bounding box center [191, 445] width 95 height 14
click at [144, 438] on input "Obstetrics/Gynecology" at bounding box center [148, 442] width 9 height 9
checkbox input "true"
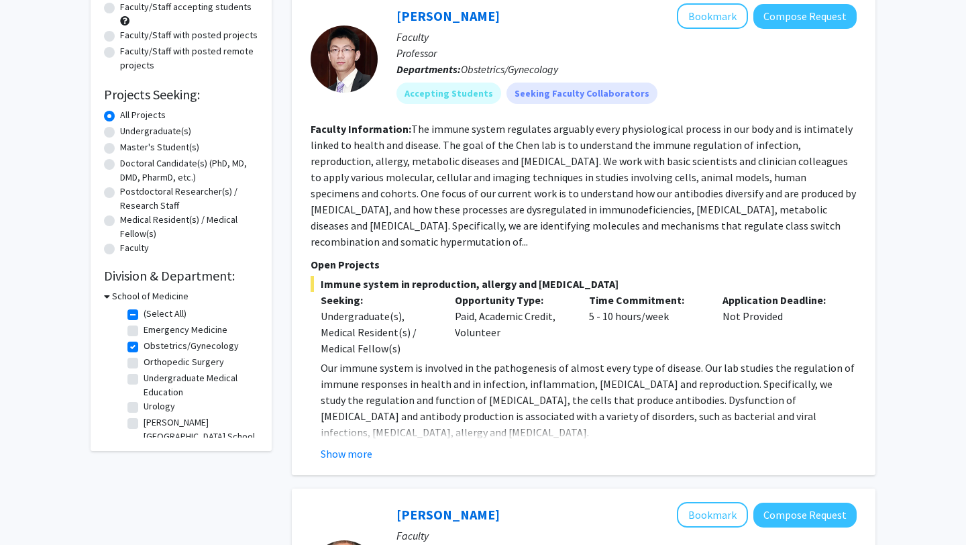
scroll to position [144, 0]
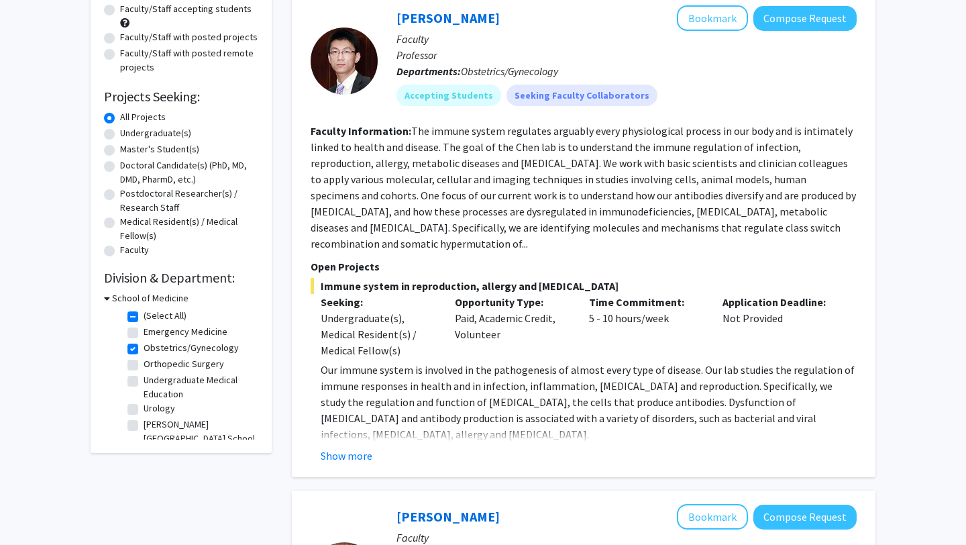
click at [353, 431] on fg-read-more "Our immune system is involved in the pathogenesis of almost every type of disea…" at bounding box center [584, 413] width 546 height 102
click at [350, 447] on button "Show more" at bounding box center [347, 455] width 52 height 16
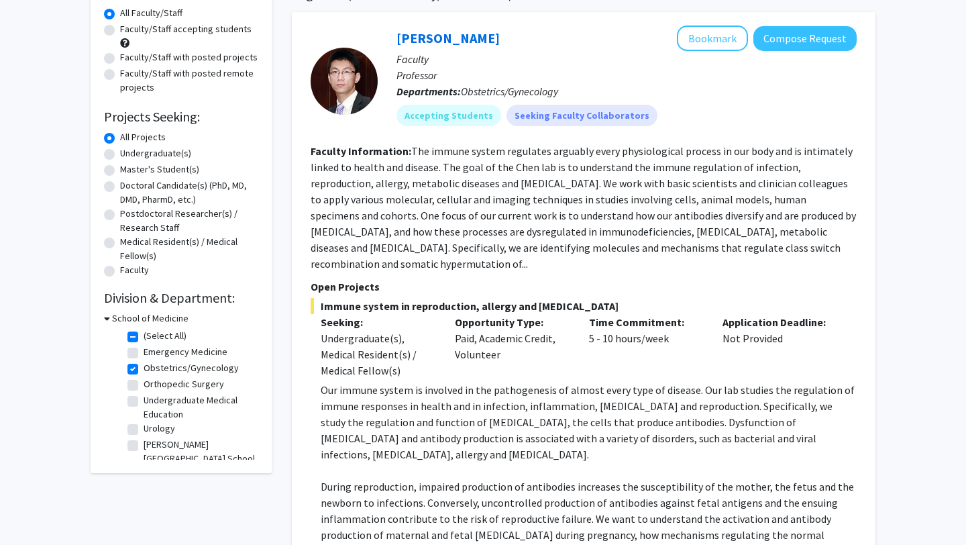
scroll to position [115, 0]
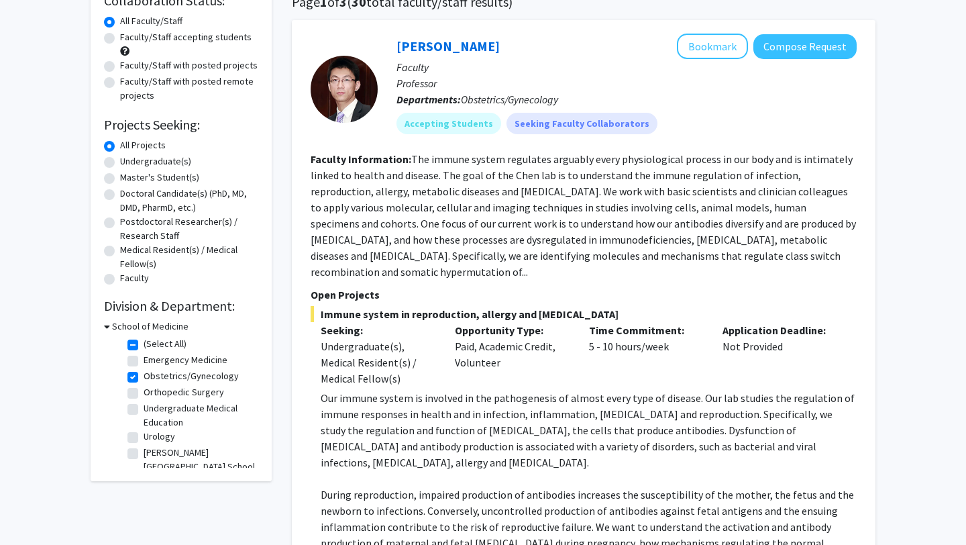
click at [439, 102] on b "Departments:" at bounding box center [428, 99] width 64 height 13
click at [429, 48] on link "[PERSON_NAME]" at bounding box center [447, 46] width 103 height 17
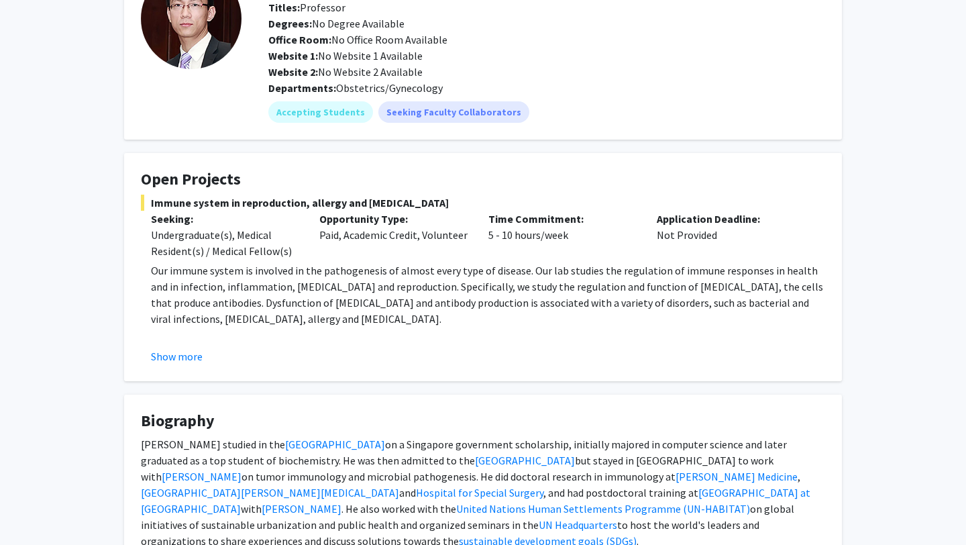
scroll to position [105, 0]
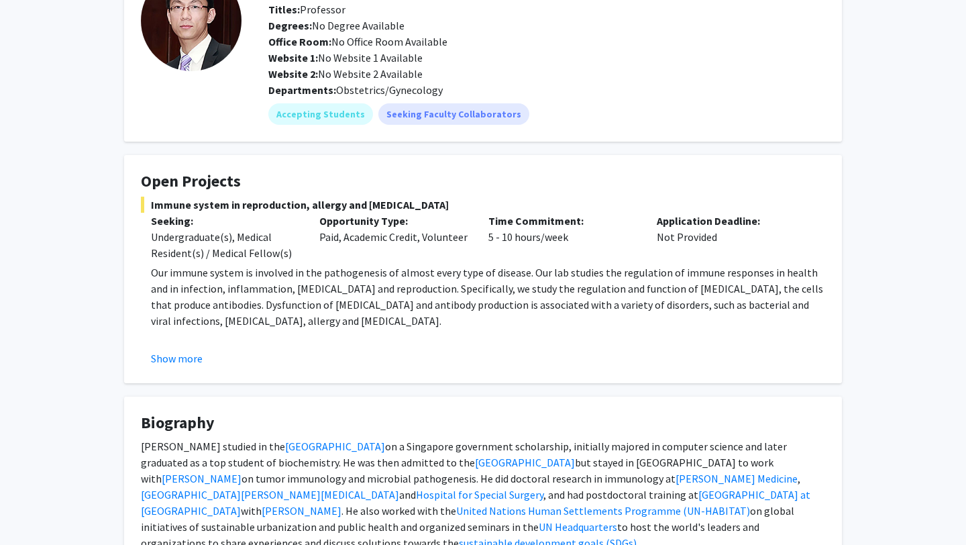
click at [378, 292] on span "Our immune system is involved in the pathogenesis of almost every type of disea…" at bounding box center [487, 297] width 672 height 62
click at [177, 349] on fg-read-more "Our immune system is involved in the pathogenesis of almost every type of disea…" at bounding box center [483, 315] width 684 height 102
click at [178, 362] on button "Show more" at bounding box center [177, 358] width 52 height 16
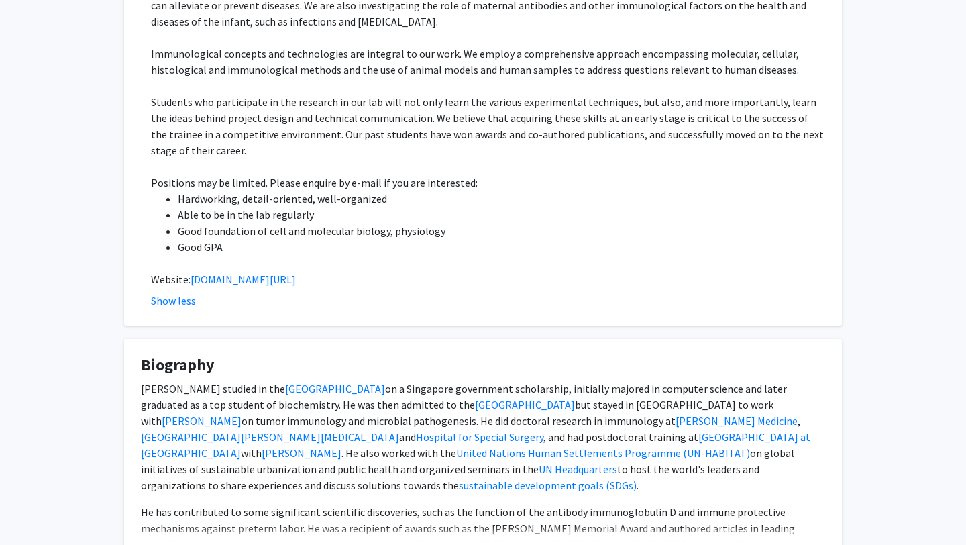
scroll to position [517, 0]
click at [214, 272] on link "[DOMAIN_NAME][URL]" at bounding box center [243, 278] width 105 height 13
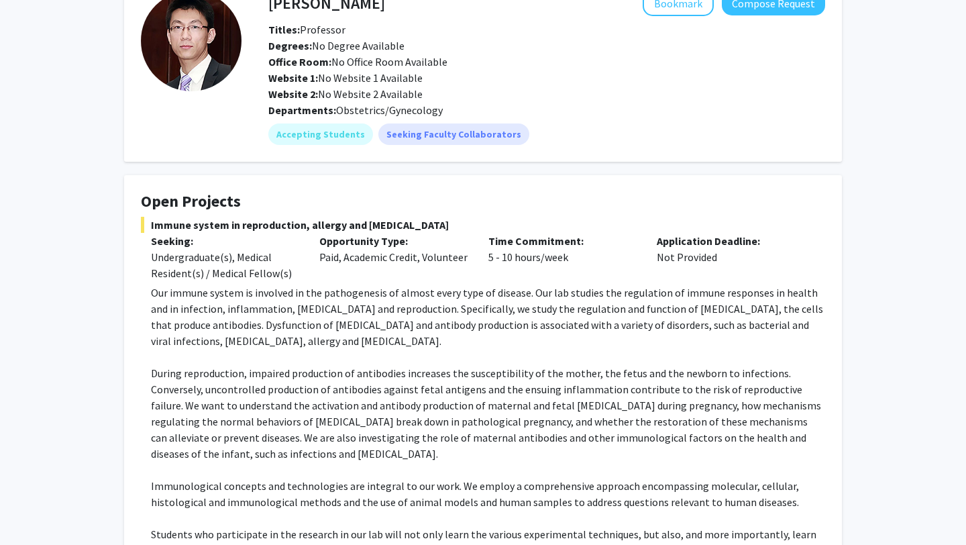
scroll to position [88, 0]
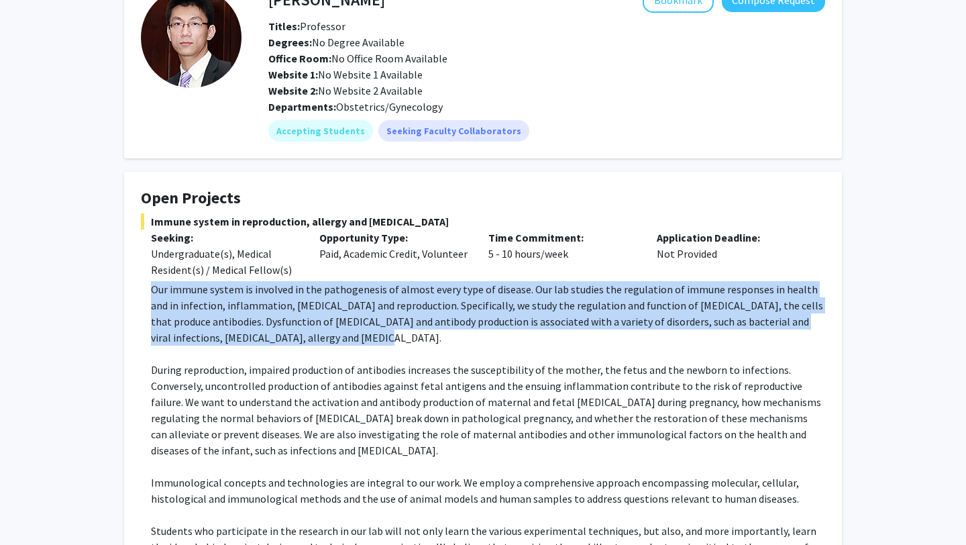
drag, startPoint x: 340, startPoint y: 335, endPoint x: 152, endPoint y: 293, distance: 192.5
click at [152, 293] on p "Our immune system is involved in the pathogenesis of almost every type of disea…" at bounding box center [488, 313] width 674 height 64
copy span "Our immune system is involved in the pathogenesis of almost every type of disea…"
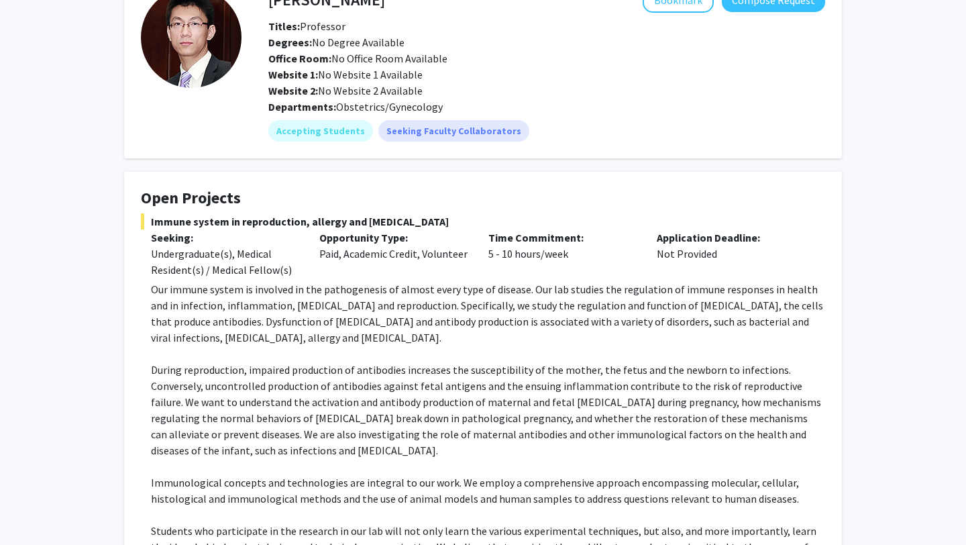
click at [422, 268] on div "Opportunity Type: Paid, Academic Credit, Volunteer" at bounding box center [393, 253] width 168 height 48
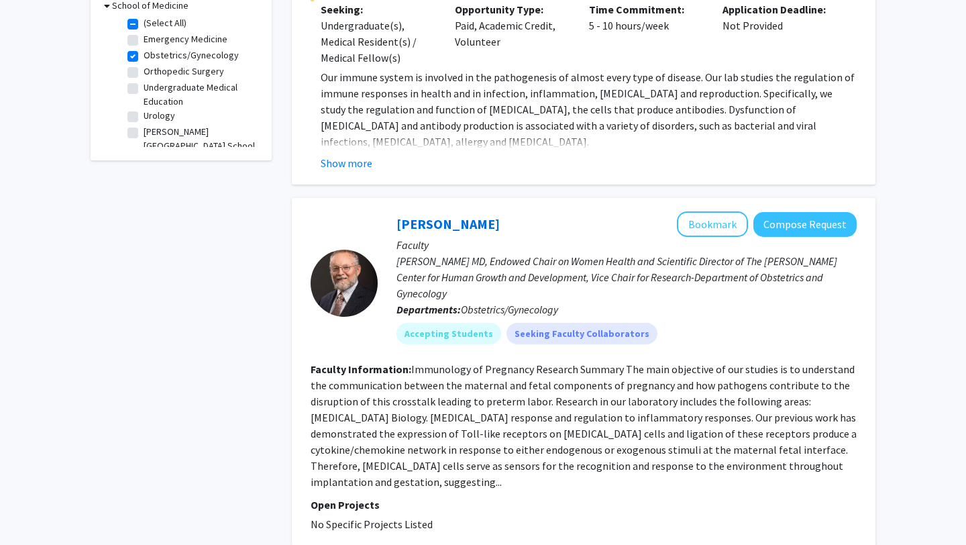
scroll to position [471, 0]
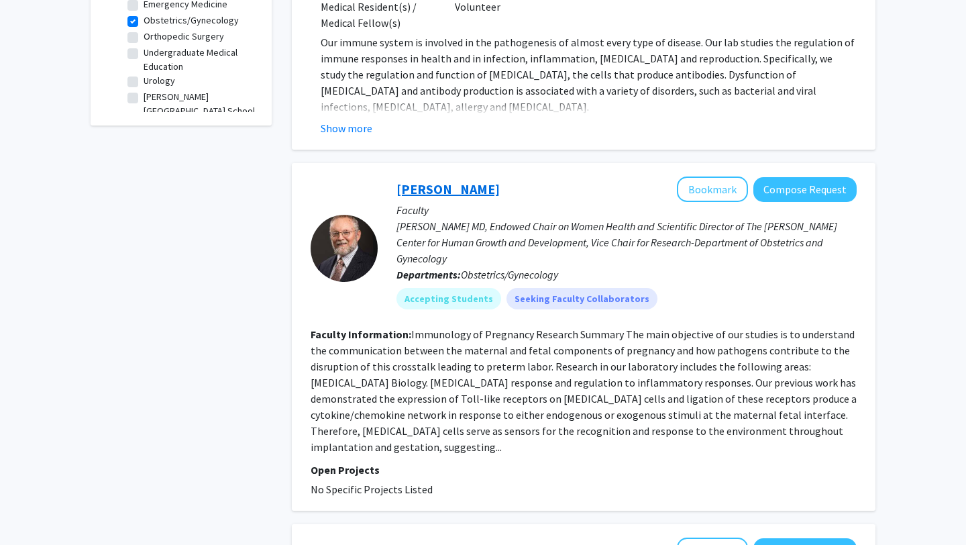
click at [409, 180] on link "[PERSON_NAME]" at bounding box center [447, 188] width 103 height 17
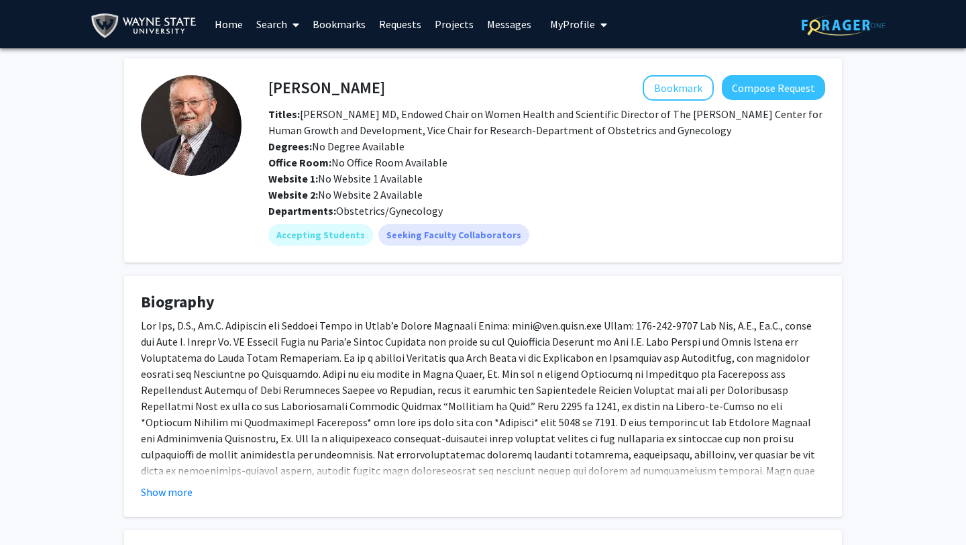
click at [188, 115] on img at bounding box center [191, 125] width 101 height 101
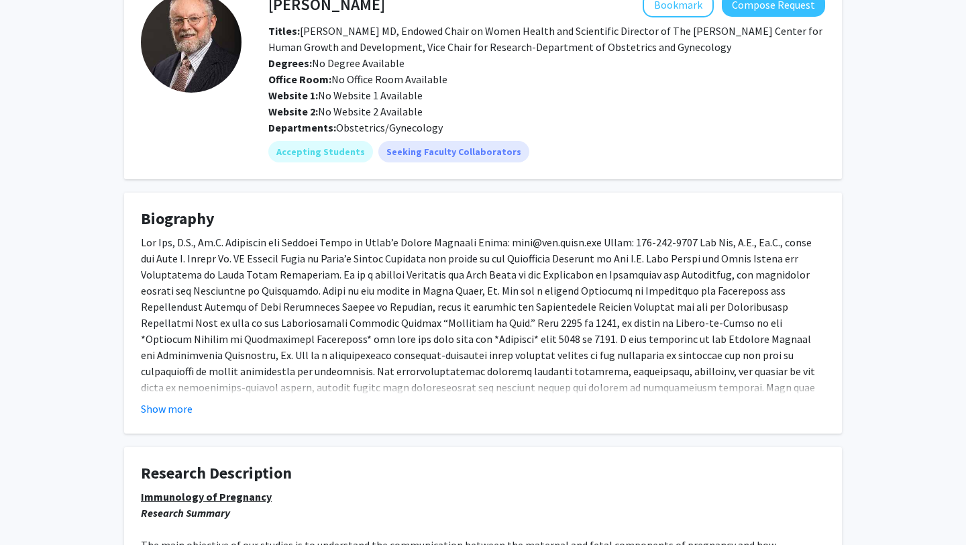
scroll to position [127, 0]
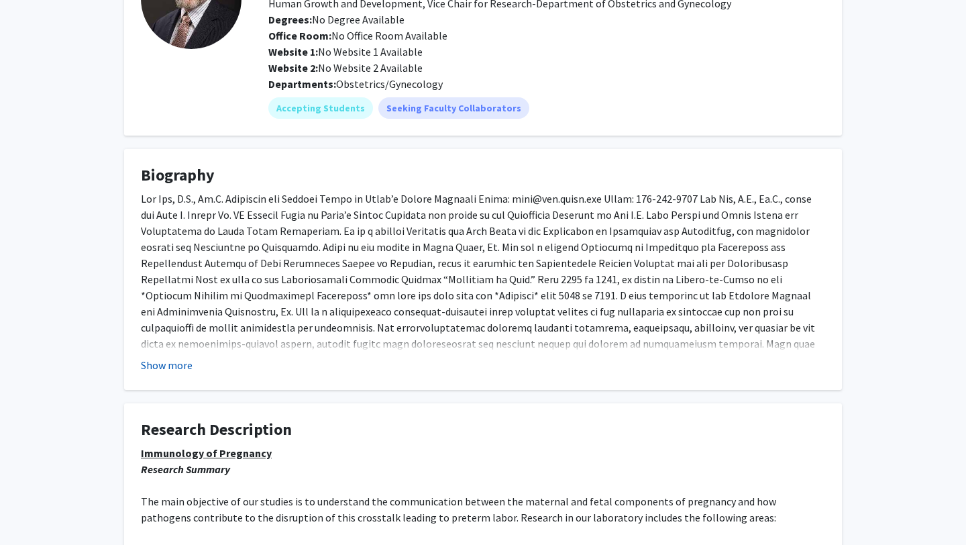
click at [164, 367] on button "Show more" at bounding box center [167, 365] width 52 height 16
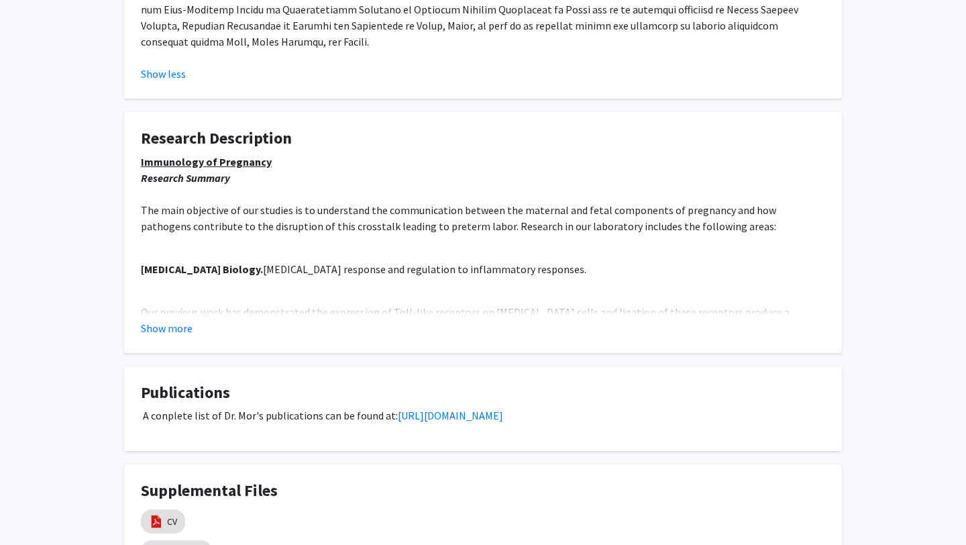
scroll to position [686, 0]
click at [164, 321] on button "Show more" at bounding box center [167, 329] width 52 height 16
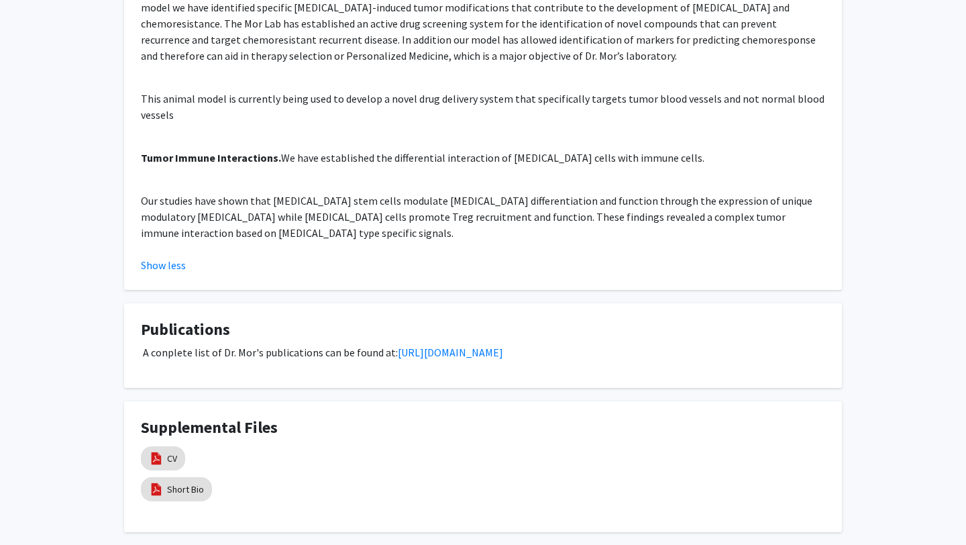
scroll to position [1911, 0]
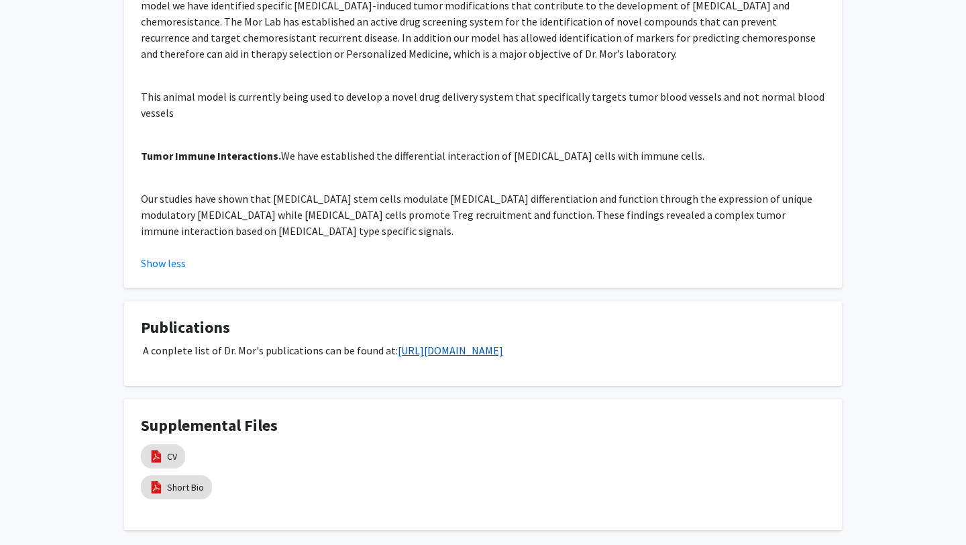
click at [417, 343] on link "https://www.ncbi.nlm.nih.gov/pubmed/?term=Mor+G" at bounding box center [450, 349] width 105 height 13
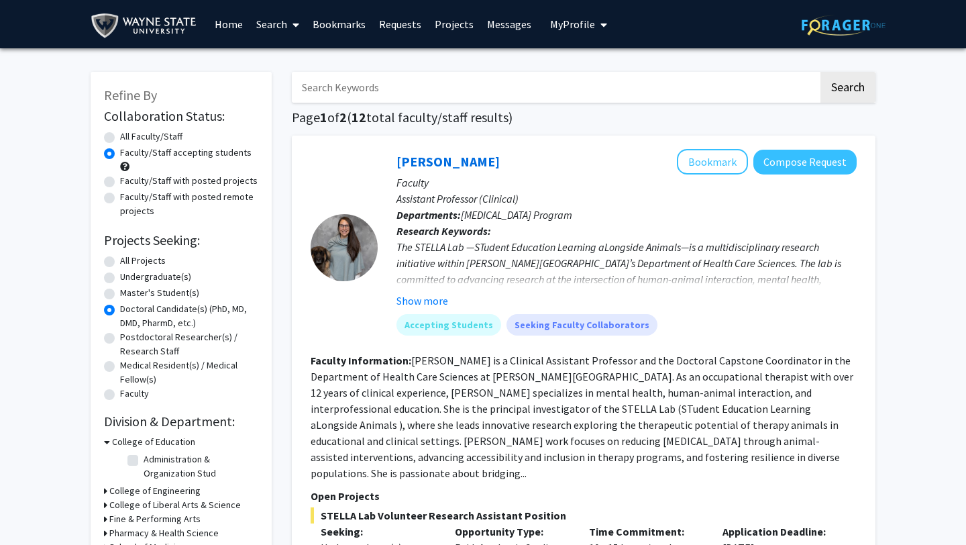
click at [120, 260] on label "All Projects" at bounding box center [143, 261] width 46 height 14
click at [120, 260] on input "All Projects" at bounding box center [124, 258] width 9 height 9
radio input "true"
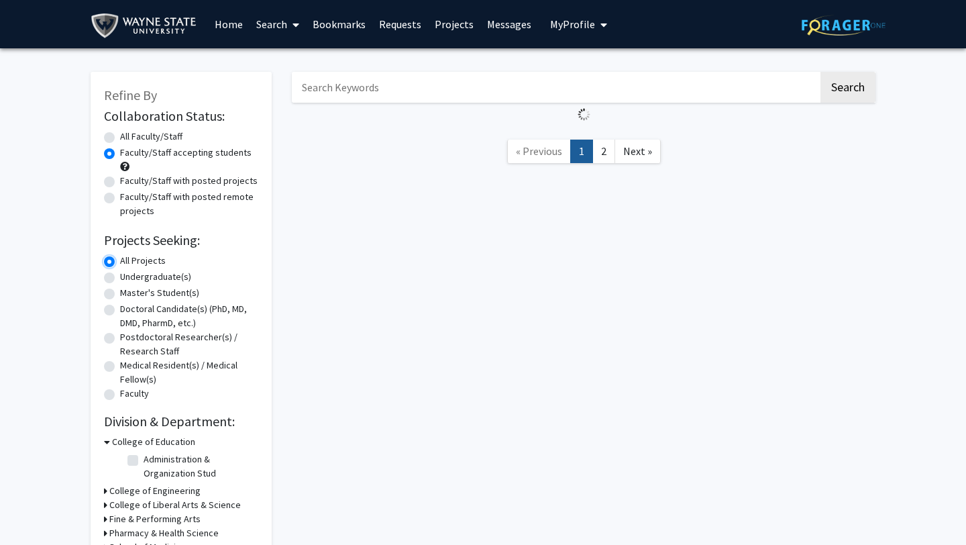
scroll to position [9, 0]
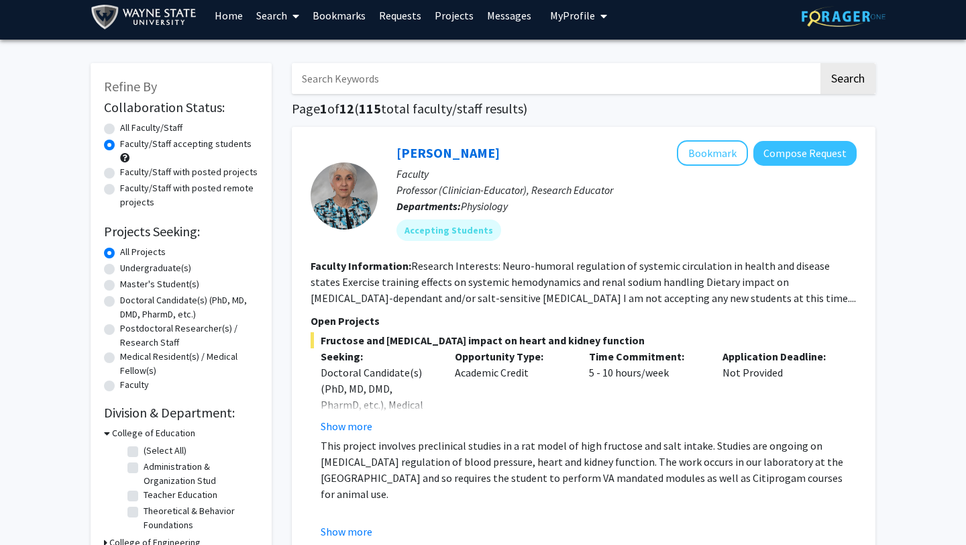
click at [120, 300] on label "Doctoral Candidate(s) (PhD, MD, DMD, PharmD, etc.)" at bounding box center [189, 307] width 138 height 28
click at [120, 300] on input "Doctoral Candidate(s) (PhD, MD, DMD, PharmD, etc.)" at bounding box center [124, 297] width 9 height 9
radio input "true"
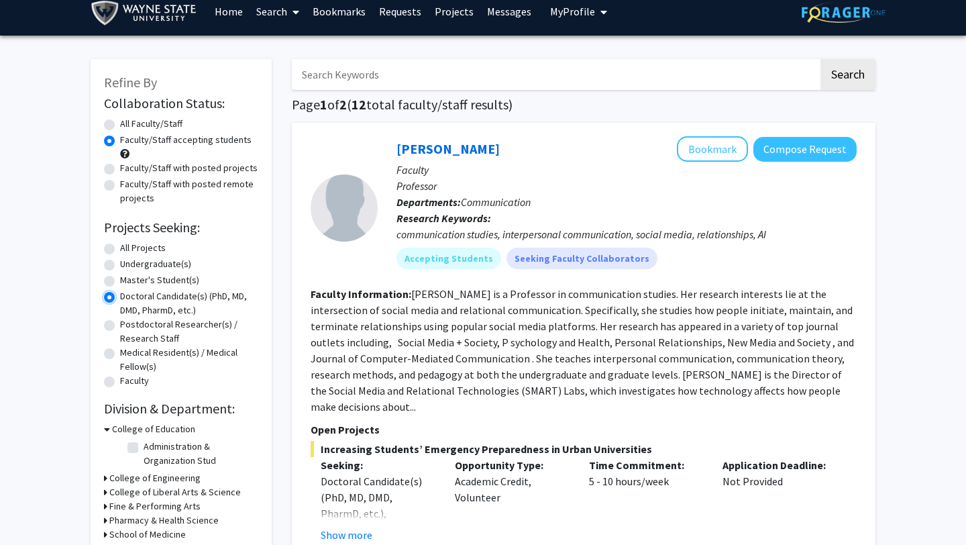
scroll to position [15, 0]
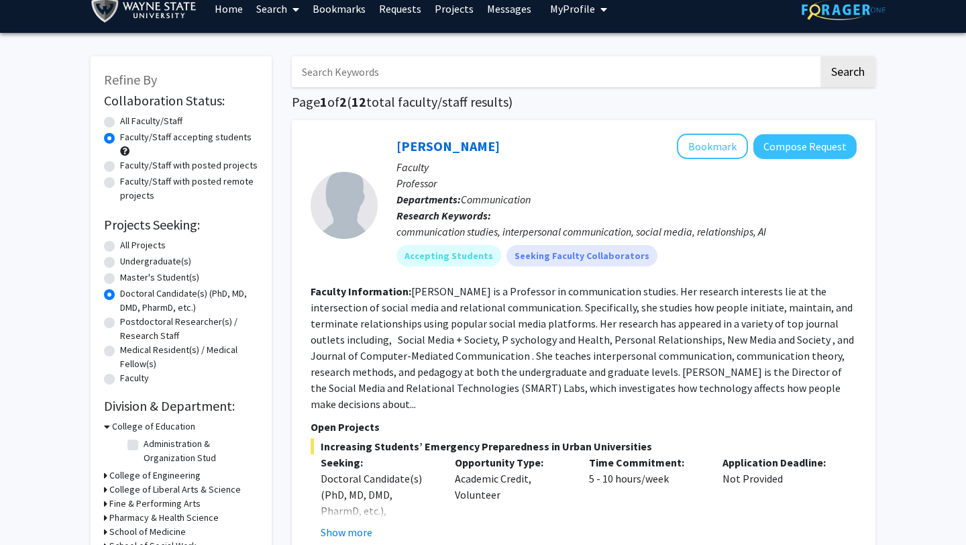
click at [120, 243] on label "All Projects" at bounding box center [143, 245] width 46 height 14
click at [120, 243] on input "All Projects" at bounding box center [124, 242] width 9 height 9
radio input "true"
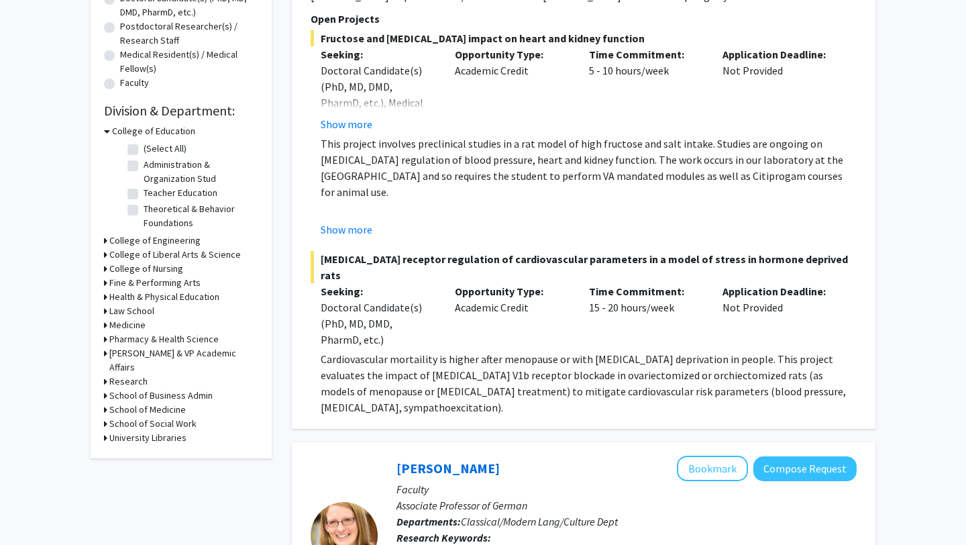
scroll to position [309, 0]
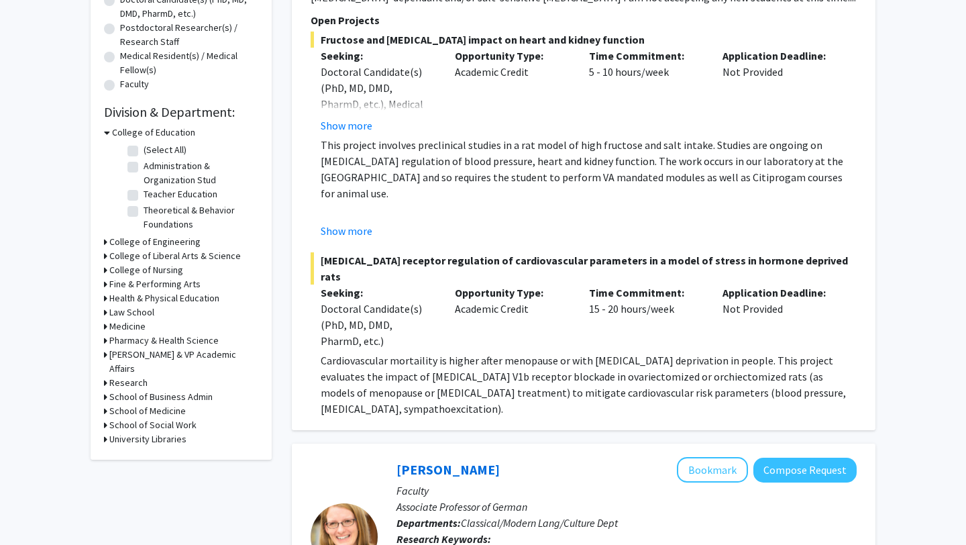
click at [107, 133] on icon at bounding box center [107, 132] width 6 height 14
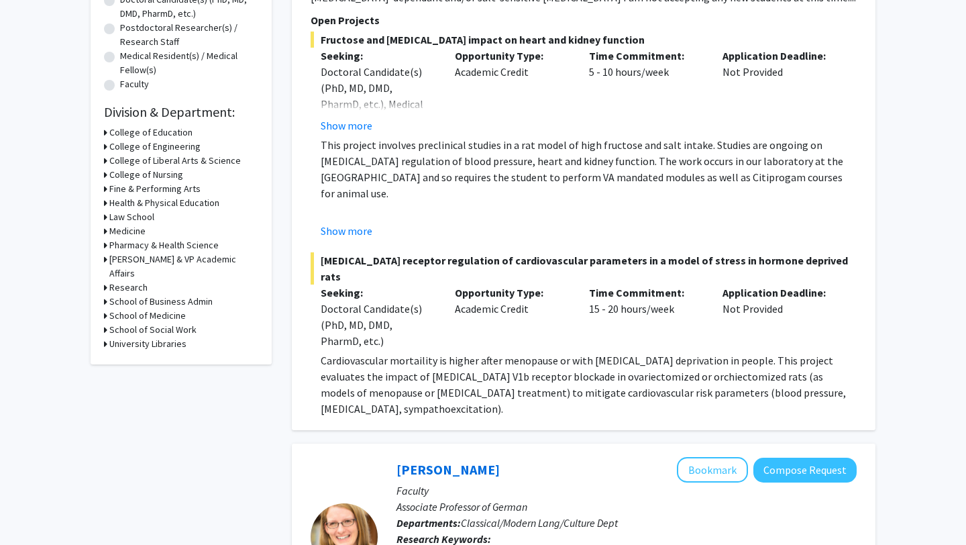
click at [105, 309] on icon at bounding box center [105, 316] width 3 height 14
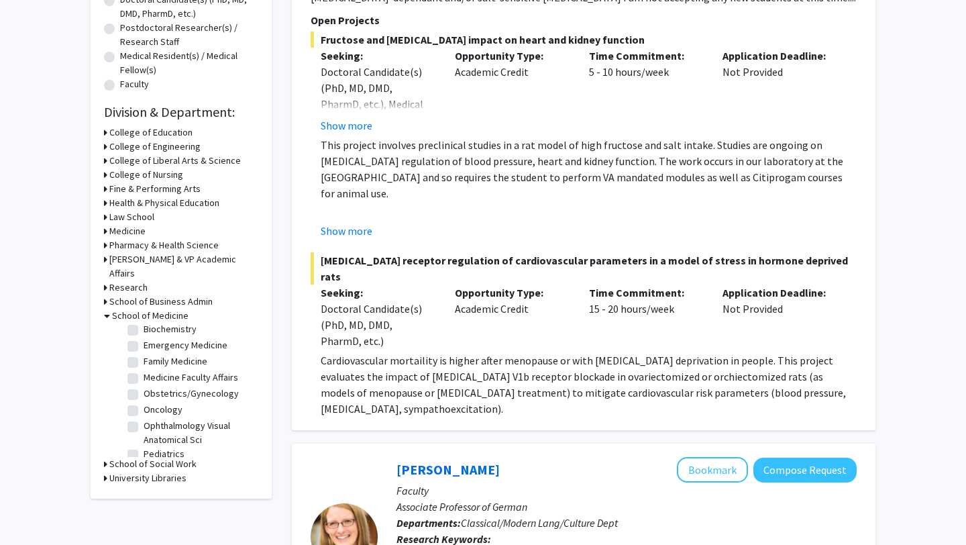
scroll to position [21, 0]
click at [144, 386] on label "Obstetrics/Gynecology" at bounding box center [191, 393] width 95 height 14
click at [144, 386] on input "Obstetrics/Gynecology" at bounding box center [148, 390] width 9 height 9
checkbox input "true"
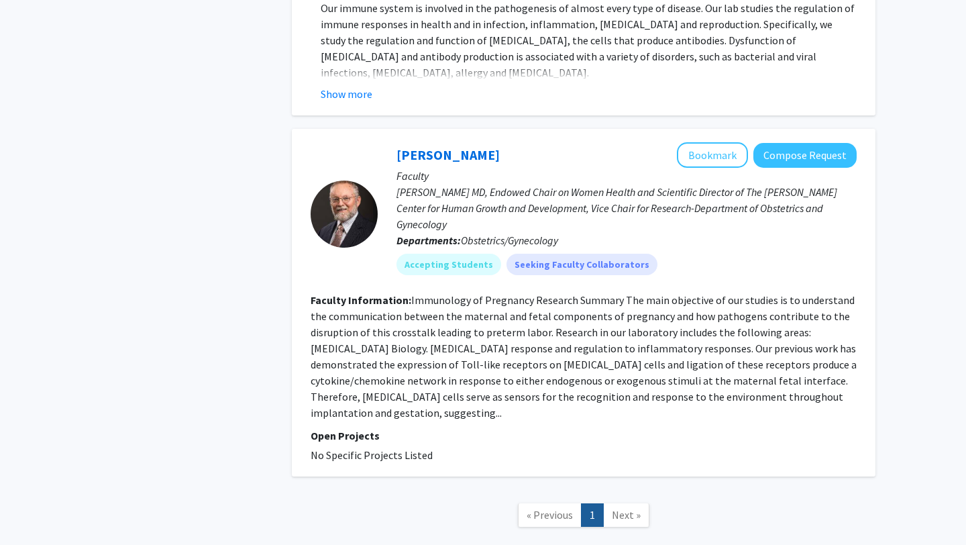
scroll to position [553, 0]
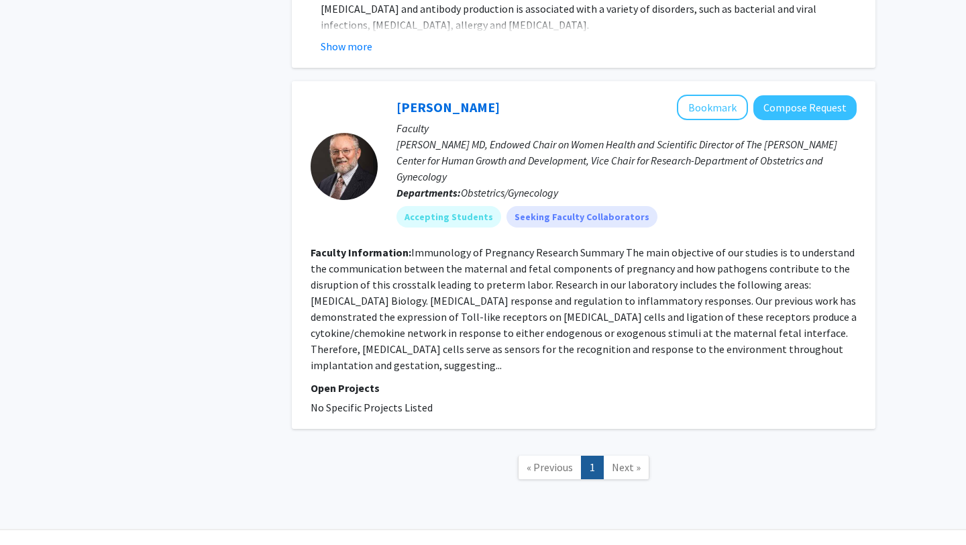
click at [625, 460] on span "Next »" at bounding box center [626, 466] width 29 height 13
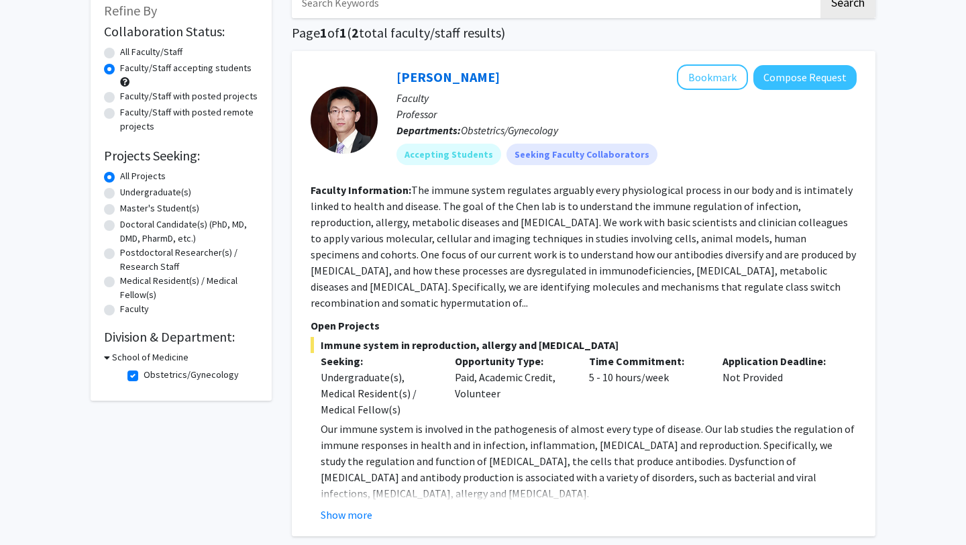
scroll to position [84, 0]
click at [342, 105] on div at bounding box center [344, 120] width 67 height 67
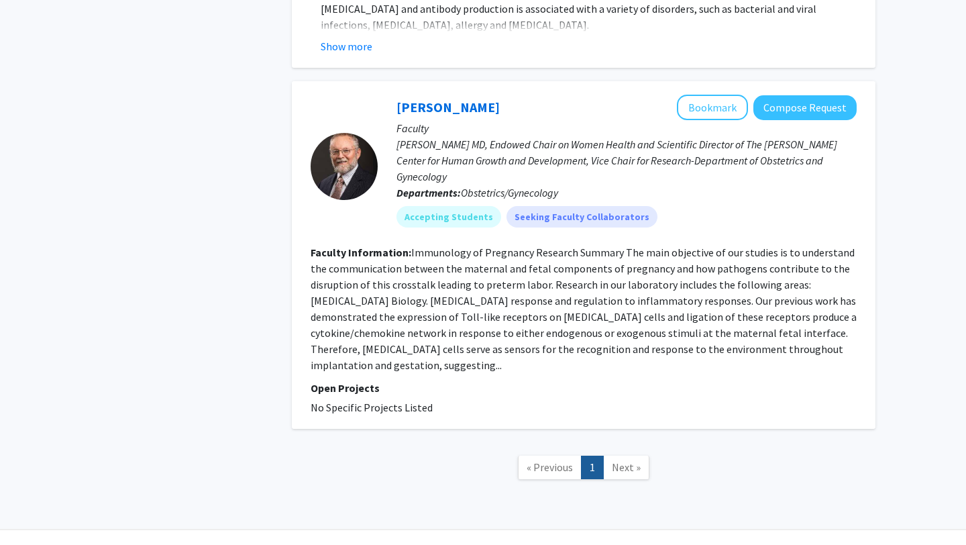
click at [335, 156] on div at bounding box center [344, 166] width 67 height 67
